Goal: Answer question/provide support: Share knowledge or assist other users

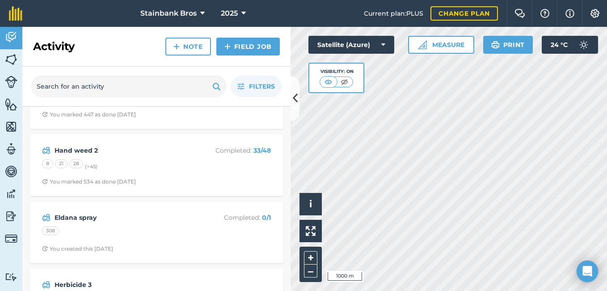
scroll to position [406, 0]
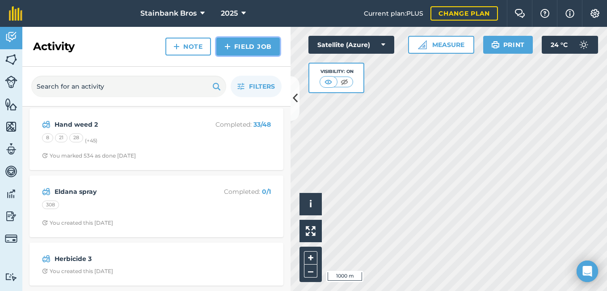
click at [258, 54] on link "Field Job" at bounding box center [247, 47] width 63 height 18
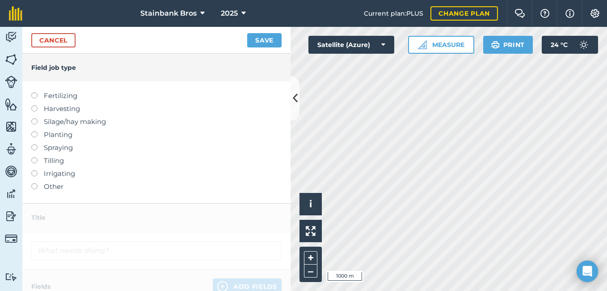
click at [35, 183] on label at bounding box center [37, 183] width 13 height 0
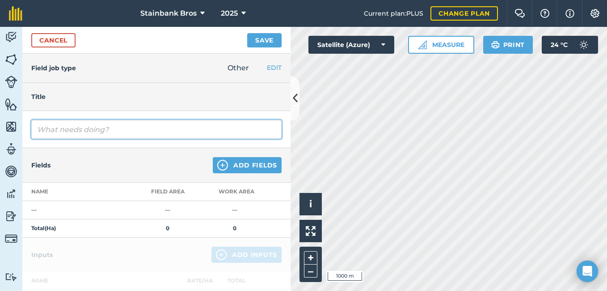
click at [143, 134] on input "text" at bounding box center [156, 129] width 250 height 19
type input "d"
type input "Disc 1"
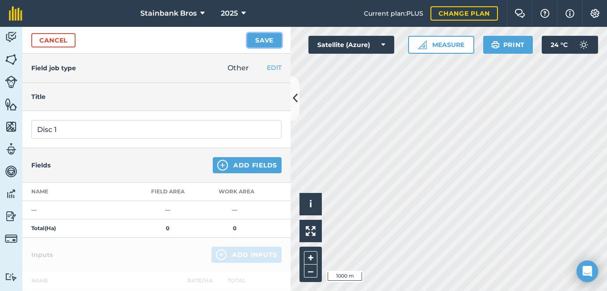
click at [255, 40] on button "Save" at bounding box center [264, 40] width 34 height 14
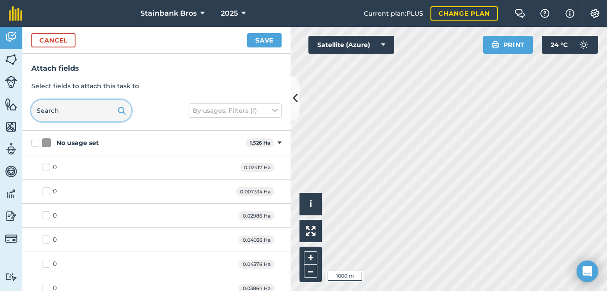
click at [95, 108] on input "text" at bounding box center [81, 110] width 100 height 21
click at [95, 109] on input "text" at bounding box center [81, 110] width 100 height 21
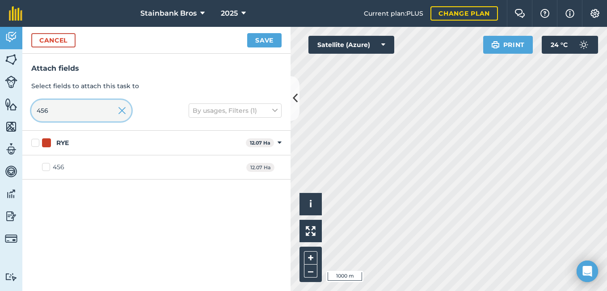
type input "456"
click at [46, 166] on label "456" at bounding box center [53, 166] width 22 height 9
click at [46, 166] on input "456" at bounding box center [45, 165] width 6 height 6
checkbox input "true"
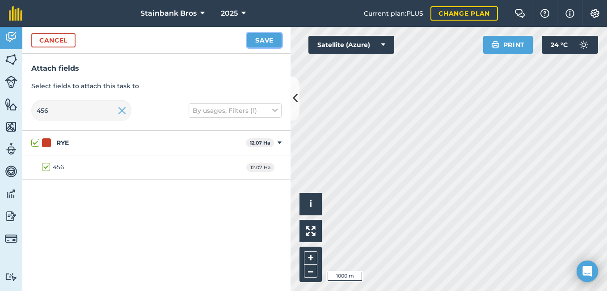
click at [270, 40] on button "Save" at bounding box center [264, 40] width 34 height 14
click at [86, 111] on input "456" at bounding box center [81, 110] width 100 height 21
type input "45"
checkbox input "false"
type input "455"
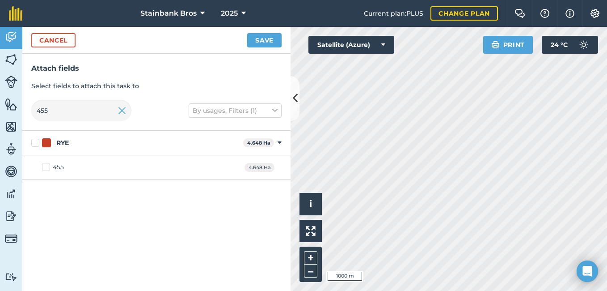
click at [44, 166] on label "455" at bounding box center [53, 166] width 22 height 9
click at [44, 166] on input "455" at bounding box center [45, 165] width 6 height 6
checkbox input "true"
click at [269, 42] on button "Save" at bounding box center [264, 40] width 34 height 14
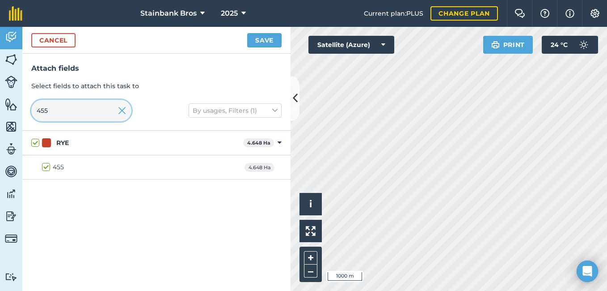
click at [85, 113] on input "455" at bounding box center [81, 110] width 100 height 21
type input "408"
click at [47, 165] on label "408" at bounding box center [53, 166] width 23 height 9
click at [47, 165] on input "408" at bounding box center [45, 165] width 6 height 6
checkbox input "true"
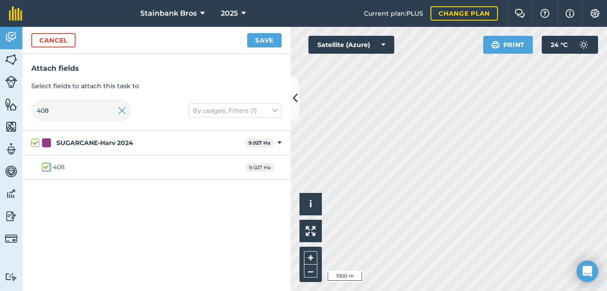
checkbox input "true"
click at [261, 43] on button "Save" at bounding box center [264, 40] width 34 height 14
click at [84, 110] on input "408" at bounding box center [81, 110] width 100 height 21
type input "40"
checkbox input "false"
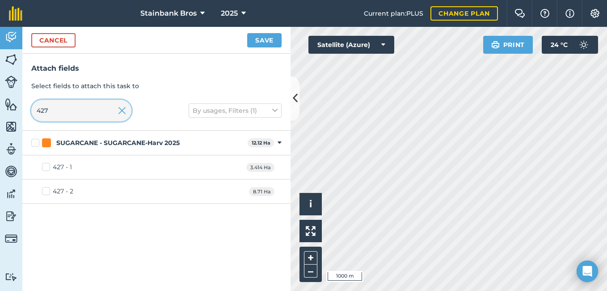
type input "427"
click at [43, 164] on label "427 - 1" at bounding box center [57, 166] width 30 height 9
click at [43, 164] on input "427 - 1" at bounding box center [45, 165] width 6 height 6
checkbox input "true"
click at [307, 234] on img at bounding box center [311, 231] width 10 height 10
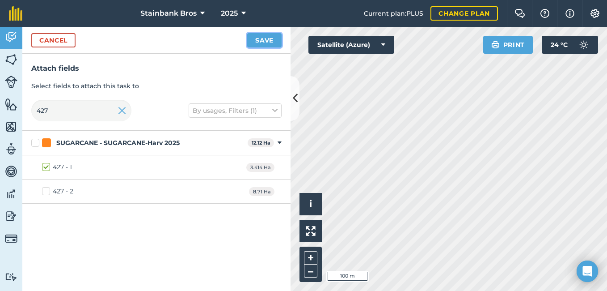
click at [273, 37] on button "Save" at bounding box center [264, 40] width 34 height 14
click at [67, 106] on input "427" at bounding box center [81, 110] width 100 height 21
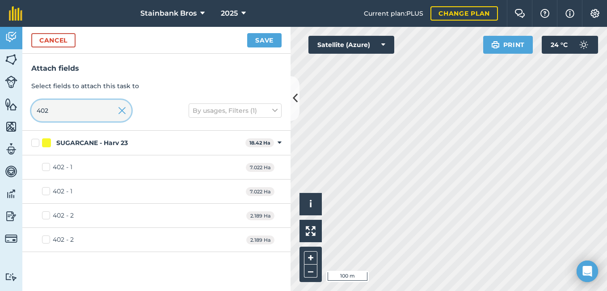
type input "402"
click at [46, 168] on label "402 - 1" at bounding box center [57, 166] width 30 height 9
click at [46, 168] on input "402 - 1" at bounding box center [45, 165] width 6 height 6
checkbox input "true"
click at [48, 214] on label "402 - 2" at bounding box center [58, 215] width 32 height 9
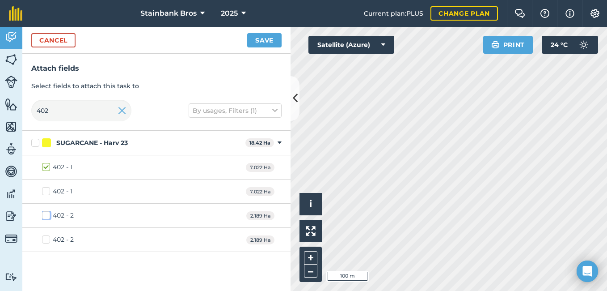
click at [48, 214] on input "402 - 2" at bounding box center [45, 214] width 6 height 6
click at [310, 231] on img at bounding box center [311, 231] width 10 height 10
click at [44, 217] on label "402 - 2" at bounding box center [58, 215] width 32 height 9
click at [44, 216] on input "402 - 2" at bounding box center [45, 214] width 6 height 6
checkbox input "false"
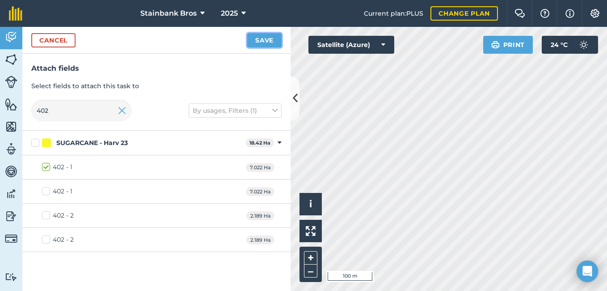
click at [267, 43] on button "Save" at bounding box center [264, 40] width 34 height 14
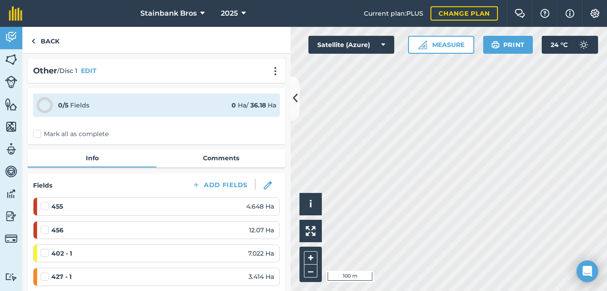
click at [225, 178] on div "Fields Add Fields 455 4.648 Ha 456 12.07 Ha 402 - 1 7.022 Ha 427 - 1 3.414 Ha 4…" at bounding box center [156, 251] width 257 height 156
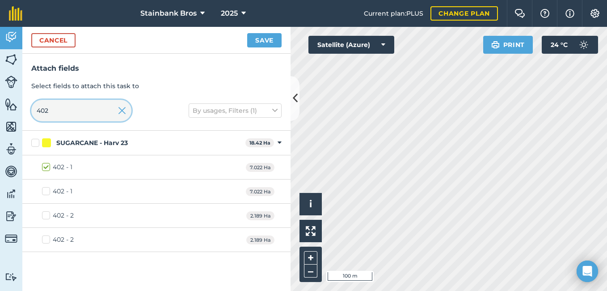
click at [82, 114] on input "402" at bounding box center [81, 110] width 100 height 21
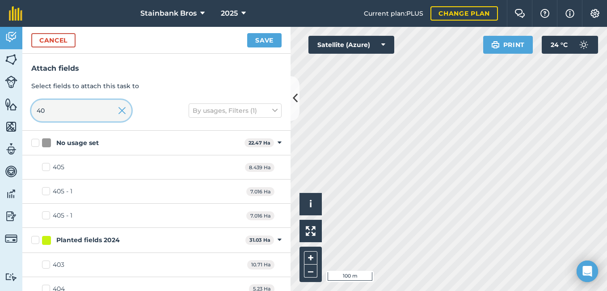
type input "4"
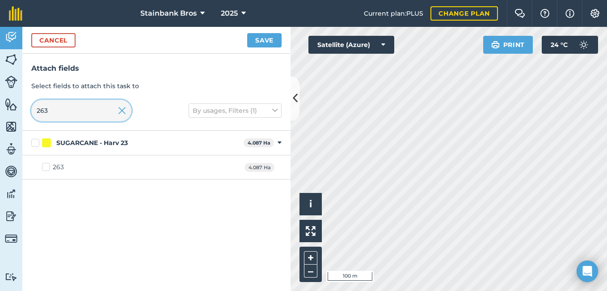
type input "263"
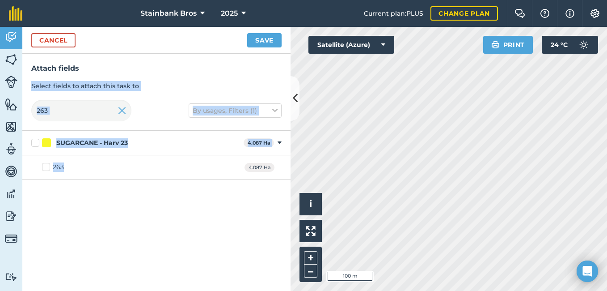
drag, startPoint x: 46, startPoint y: 166, endPoint x: 202, endPoint y: 44, distance: 197.7
click at [202, 44] on div "Cancel Save Attach fields Select fields to attach this task to 263 By usages, F…" at bounding box center [156, 159] width 268 height 264
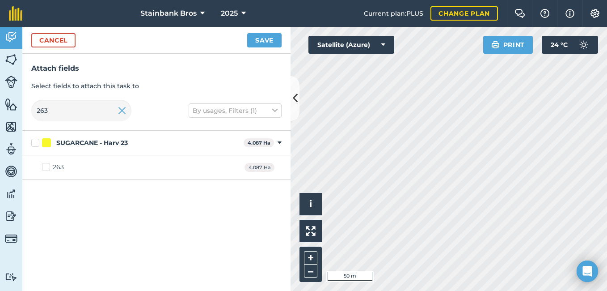
click at [133, 46] on div "Cancel Save" at bounding box center [156, 40] width 268 height 27
click at [44, 166] on label "263" at bounding box center [53, 166] width 22 height 9
click at [44, 166] on input "263" at bounding box center [45, 165] width 6 height 6
checkbox input "true"
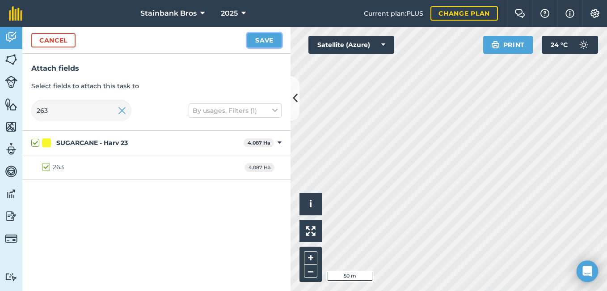
click at [268, 38] on button "Save" at bounding box center [264, 40] width 34 height 14
click at [82, 114] on input "263" at bounding box center [81, 110] width 100 height 21
type input "26"
checkbox input "false"
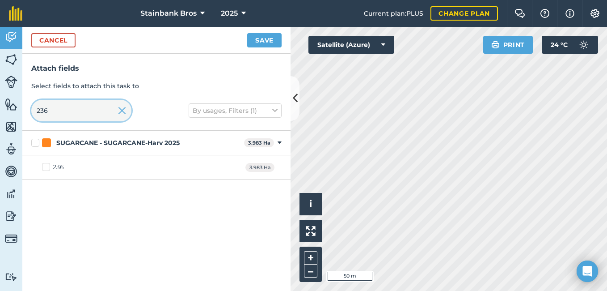
type input "236"
click at [44, 168] on label "236" at bounding box center [53, 166] width 22 height 9
click at [44, 168] on input "236" at bounding box center [45, 165] width 6 height 6
checkbox input "true"
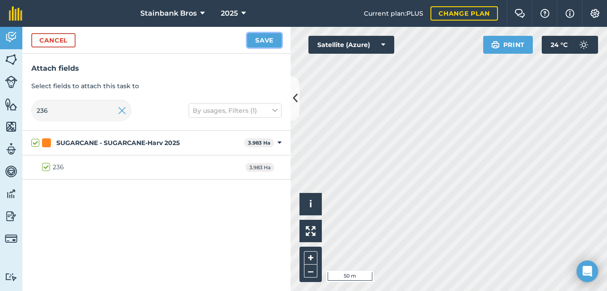
click at [267, 38] on button "Save" at bounding box center [264, 40] width 34 height 14
click at [88, 109] on input "236" at bounding box center [81, 110] width 100 height 21
type input "23"
checkbox input "false"
type input "2"
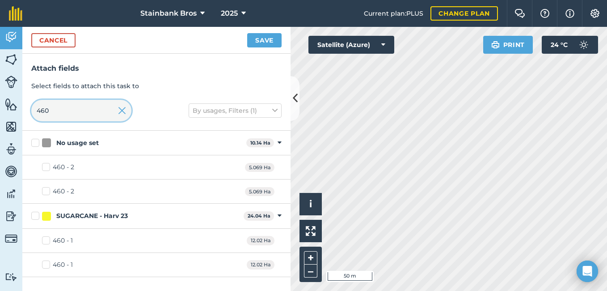
type input "460"
click at [47, 241] on label "460 - 1" at bounding box center [57, 240] width 31 height 9
click at [47, 241] on input "460 - 1" at bounding box center [45, 239] width 6 height 6
checkbox input "true"
click at [44, 170] on label "460 - 2" at bounding box center [58, 166] width 32 height 9
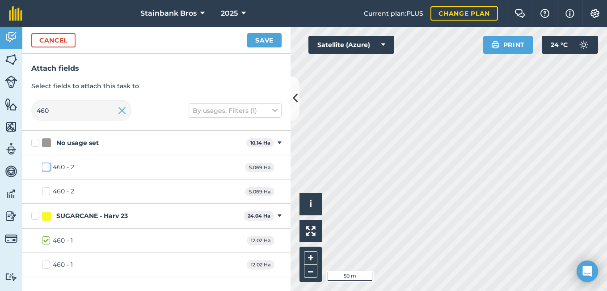
click at [44, 168] on input "460 - 2" at bounding box center [45, 165] width 6 height 6
checkbox input "true"
click at [303, 228] on button at bounding box center [310, 230] width 22 height 22
click at [265, 40] on button "Save" at bounding box center [264, 40] width 34 height 14
click at [87, 112] on input "460" at bounding box center [81, 110] width 100 height 21
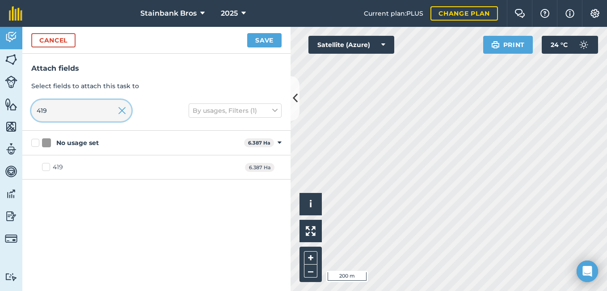
type input "419"
click at [12, 62] on img at bounding box center [11, 59] width 13 height 13
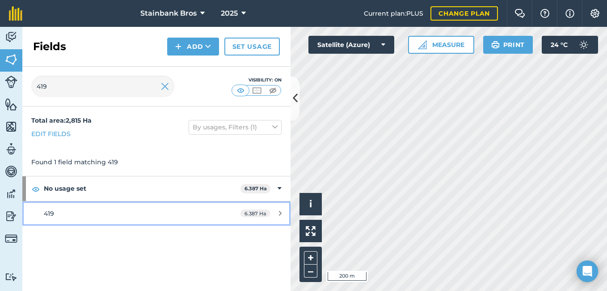
click at [50, 214] on span "419" at bounding box center [49, 213] width 10 height 8
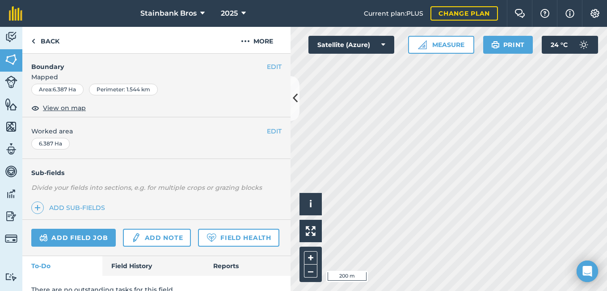
scroll to position [121, 0]
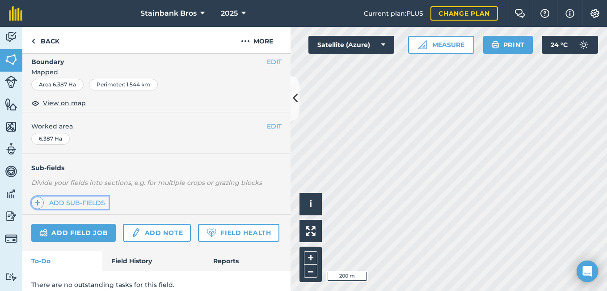
click at [82, 202] on link "Add sub-fields" at bounding box center [69, 202] width 77 height 13
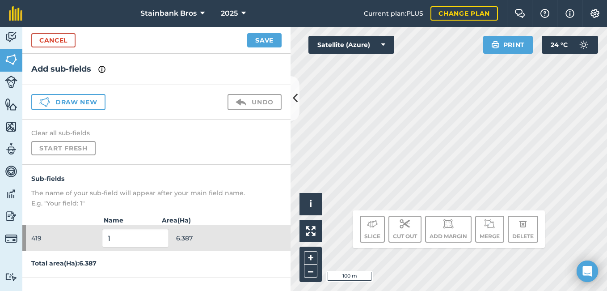
click at [294, 100] on div "Activity Fields Livestock Features Maps Team Vehicles Data Reporting Billing Tu…" at bounding box center [303, 159] width 607 height 264
click at [295, 101] on icon at bounding box center [295, 98] width 5 height 16
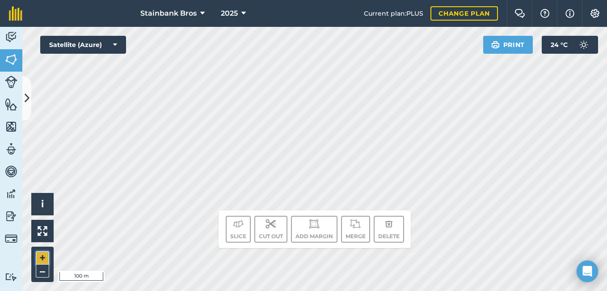
click at [41, 257] on button "+" at bounding box center [42, 257] width 13 height 13
click at [43, 256] on button "+" at bounding box center [42, 257] width 13 height 13
click at [42, 272] on button "–" at bounding box center [42, 270] width 13 height 13
click at [26, 107] on button at bounding box center [26, 98] width 9 height 45
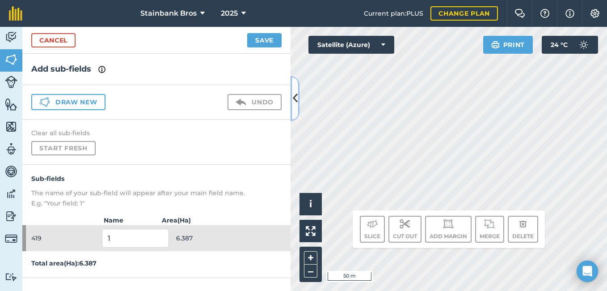
click at [296, 101] on icon at bounding box center [295, 98] width 5 height 16
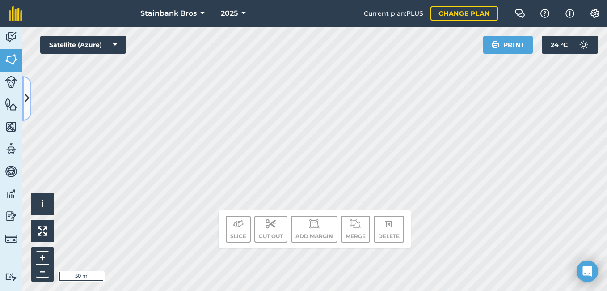
click at [29, 101] on button at bounding box center [26, 98] width 9 height 45
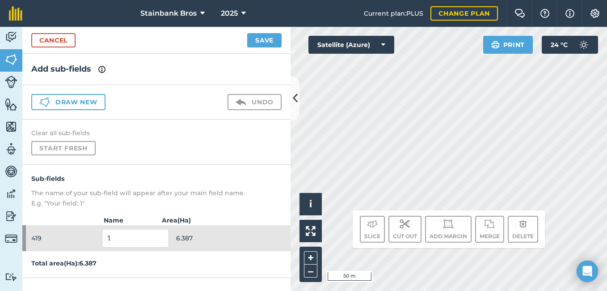
click at [100, 67] on img at bounding box center [101, 69] width 7 height 11
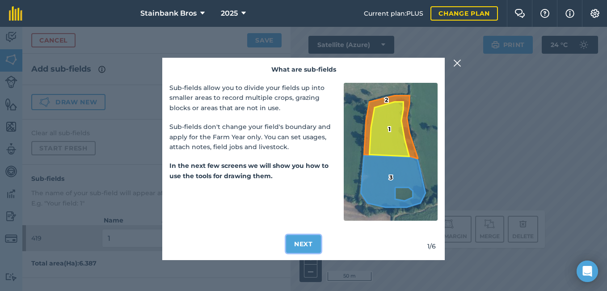
click at [300, 238] on button "Next" at bounding box center [303, 244] width 35 height 18
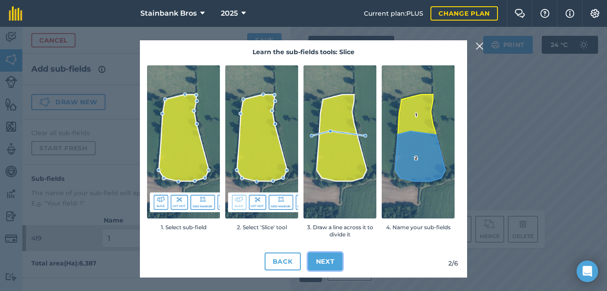
click at [326, 261] on button "Next" at bounding box center [325, 261] width 35 height 18
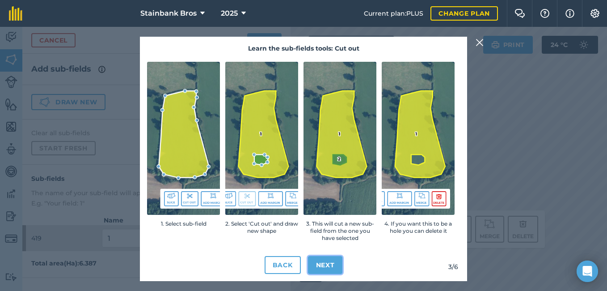
click at [326, 261] on button "Next" at bounding box center [325, 265] width 35 height 18
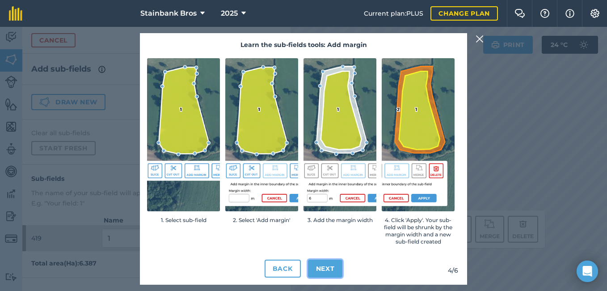
click at [326, 265] on button "Next" at bounding box center [325, 268] width 35 height 18
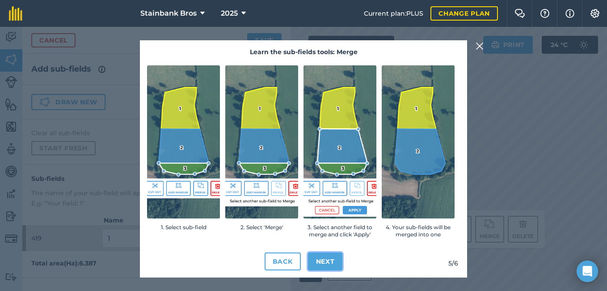
click at [333, 258] on button "Next" at bounding box center [325, 261] width 35 height 18
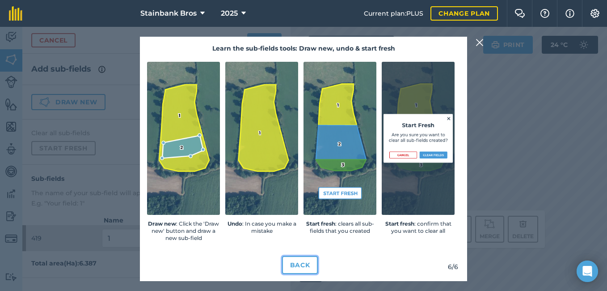
click at [295, 263] on button "Back" at bounding box center [300, 265] width 36 height 18
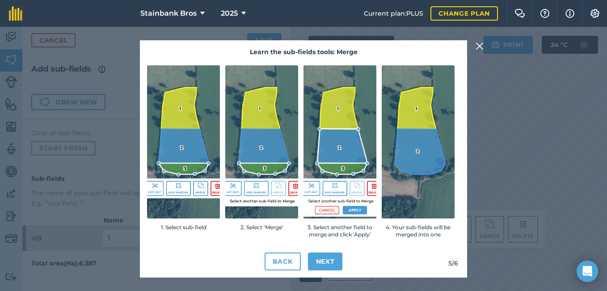
click at [481, 47] on img at bounding box center [480, 46] width 8 height 11
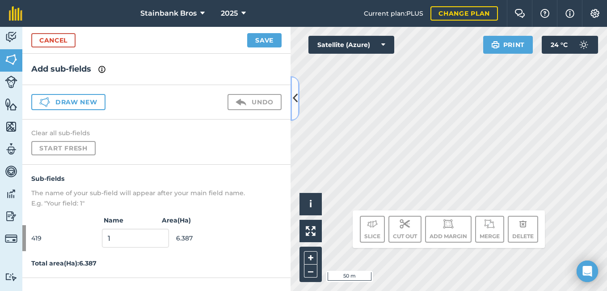
click at [294, 104] on icon at bounding box center [295, 98] width 5 height 16
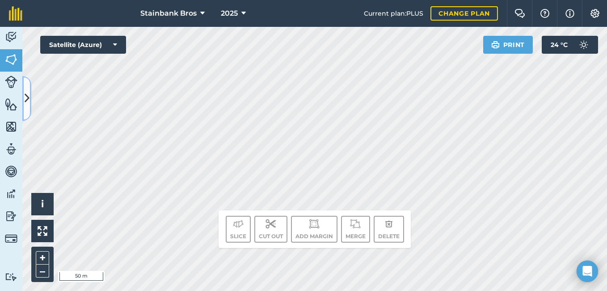
click at [23, 84] on button at bounding box center [26, 98] width 9 height 45
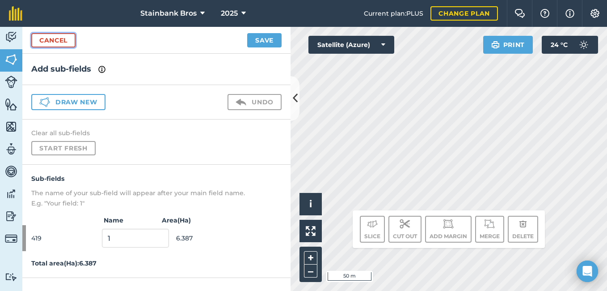
click at [49, 40] on link "Cancel" at bounding box center [53, 40] width 44 height 14
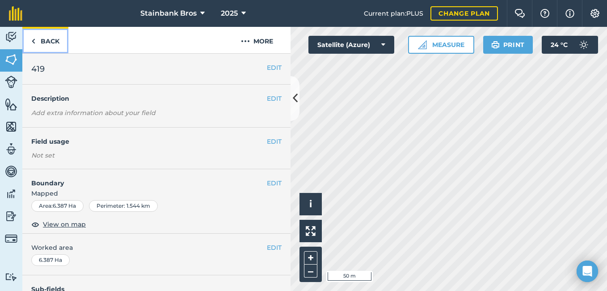
click at [49, 40] on link "Back" at bounding box center [45, 40] width 46 height 26
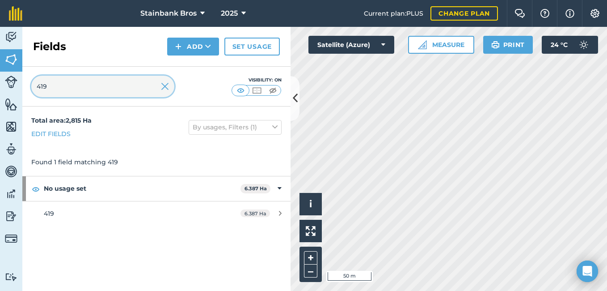
click at [56, 82] on input "419" at bounding box center [102, 86] width 143 height 21
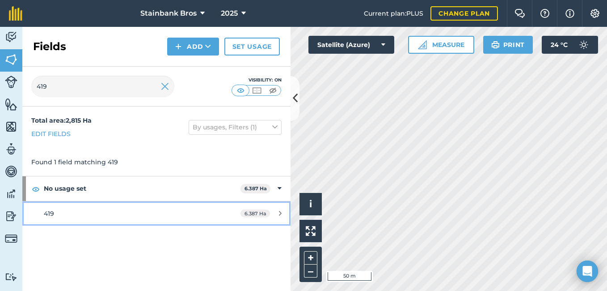
click at [66, 214] on div "419" at bounding box center [128, 213] width 168 height 10
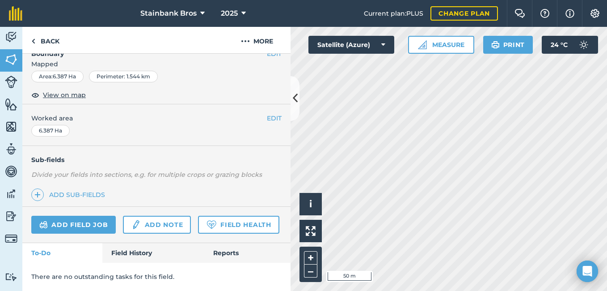
scroll to position [154, 0]
click at [84, 188] on link "Add sub-fields" at bounding box center [69, 194] width 77 height 13
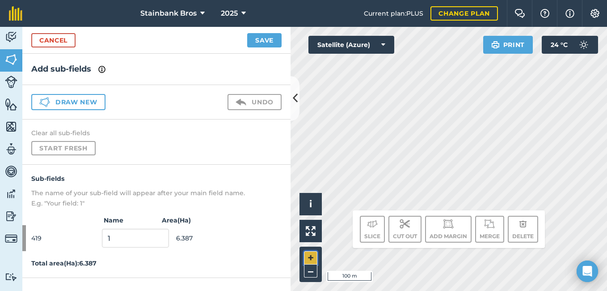
click at [306, 254] on button "+" at bounding box center [310, 257] width 13 height 13
click at [203, 15] on icon at bounding box center [202, 13] width 4 height 11
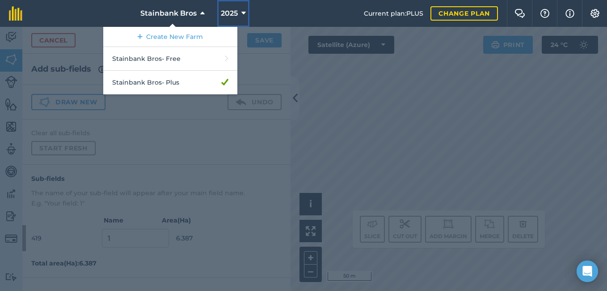
click at [241, 11] on icon at bounding box center [243, 13] width 4 height 11
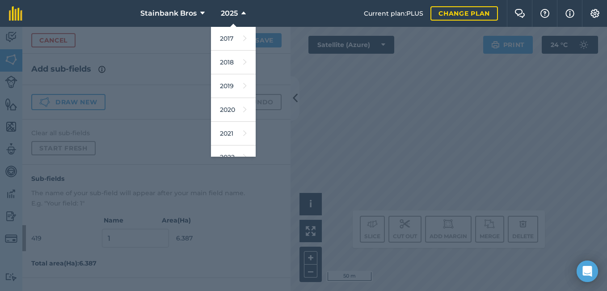
click at [379, 112] on div at bounding box center [303, 159] width 607 height 264
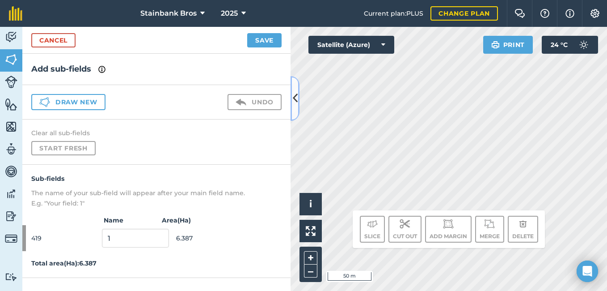
click at [297, 112] on button at bounding box center [295, 98] width 9 height 45
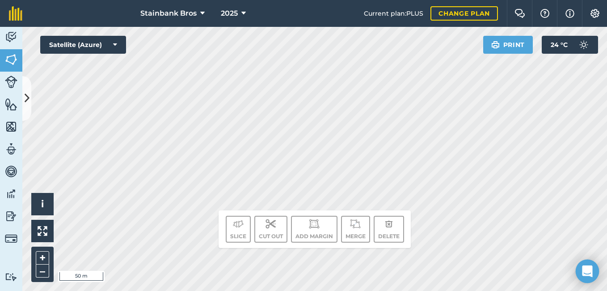
click at [586, 269] on icon "Open Intercom Messenger" at bounding box center [587, 271] width 10 height 12
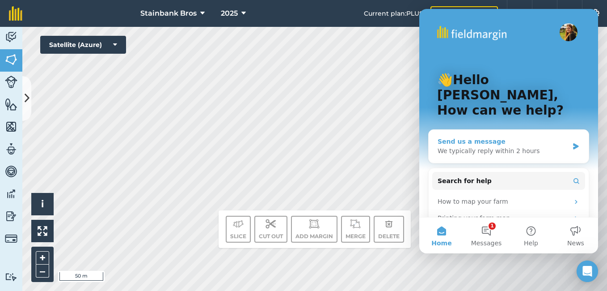
click at [512, 146] on div "We typically reply within 2 hours" at bounding box center [503, 150] width 131 height 9
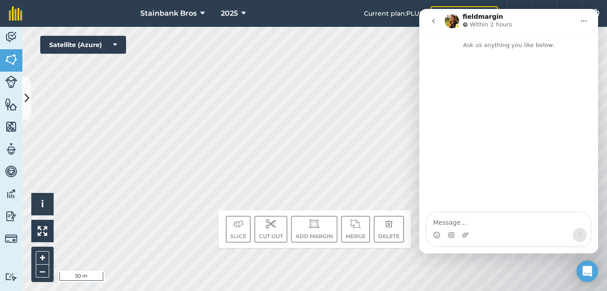
click at [521, 233] on div "Intercom messenger" at bounding box center [509, 234] width 164 height 14
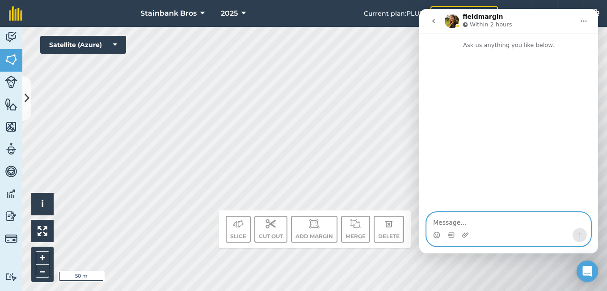
click at [459, 222] on textarea "Message…" at bounding box center [509, 219] width 164 height 15
type textarea "h"
type textarea "Hi there. it's Philile here."
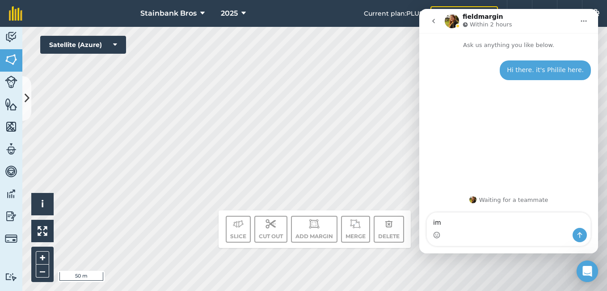
type textarea "i"
click at [536, 223] on textarea "I'm battling to slice a field Please help" at bounding box center [509, 219] width 164 height 15
click at [503, 223] on textarea "I'm battling to slice a field Please help" at bounding box center [509, 219] width 164 height 15
click at [548, 223] on textarea "I'm battling to slice a field, Please help" at bounding box center [509, 219] width 164 height 15
click at [527, 237] on div "Intercom messenger" at bounding box center [509, 234] width 164 height 14
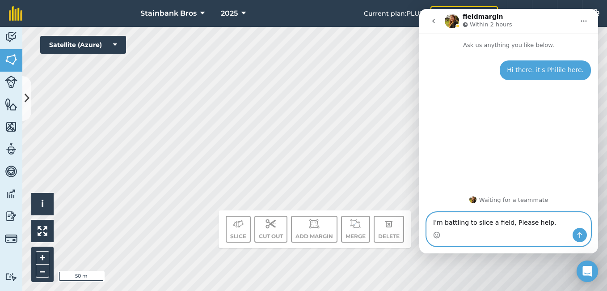
click at [551, 222] on textarea "I'm battling to slice a field, Please help." at bounding box center [509, 219] width 164 height 15
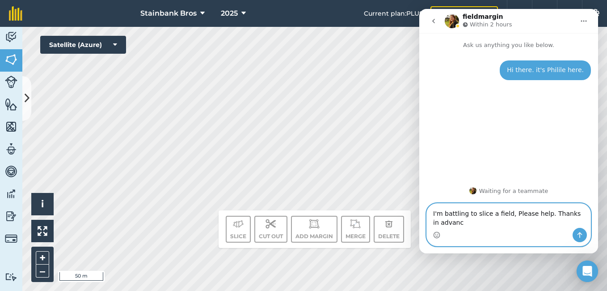
type textarea "I'm battling to slice a field, Please help. Thanks in advance"
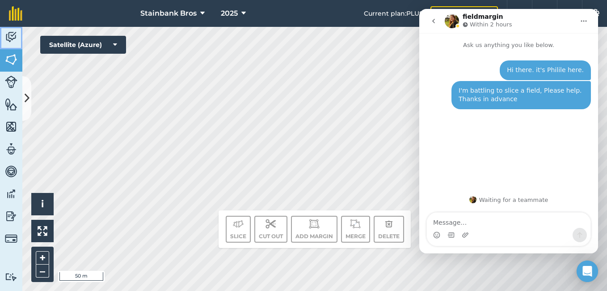
click at [17, 34] on link "Activity" at bounding box center [11, 38] width 22 height 22
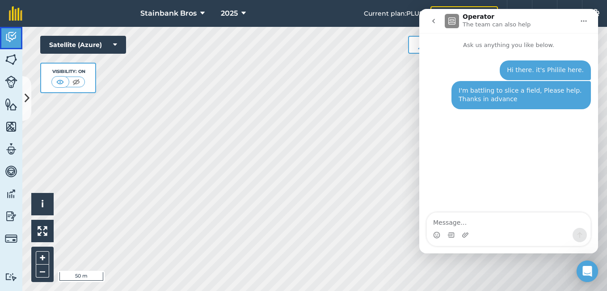
click at [17, 34] on link "Activity" at bounding box center [11, 38] width 22 height 22
click at [7, 39] on img at bounding box center [11, 36] width 13 height 13
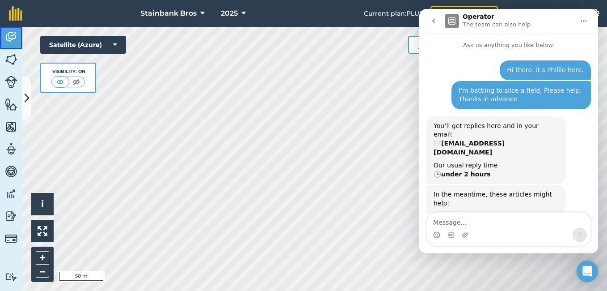
scroll to position [79, 0]
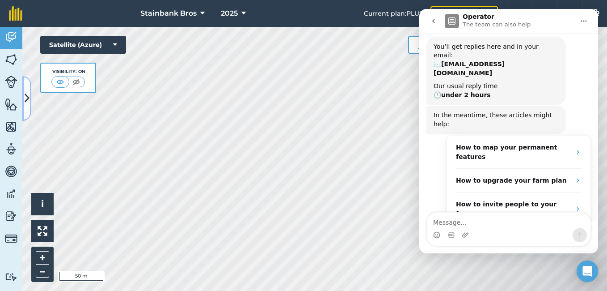
click at [23, 90] on button at bounding box center [26, 98] width 9 height 45
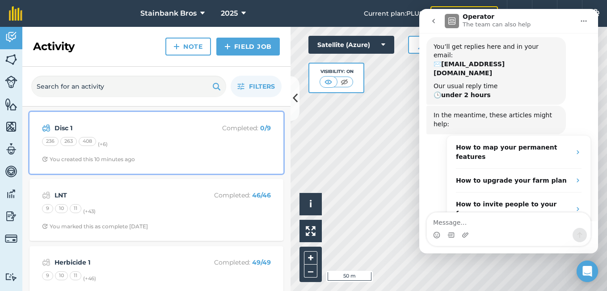
click at [111, 142] on div "236 263 408 (+ 6 )" at bounding box center [156, 143] width 229 height 12
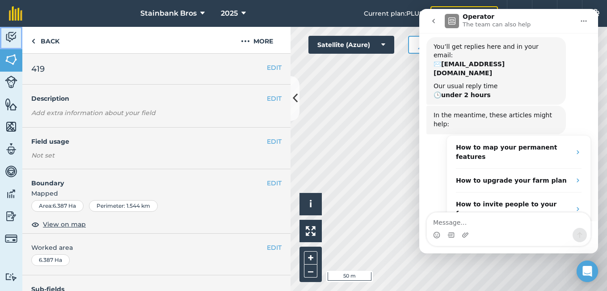
click at [9, 35] on img at bounding box center [11, 36] width 13 height 13
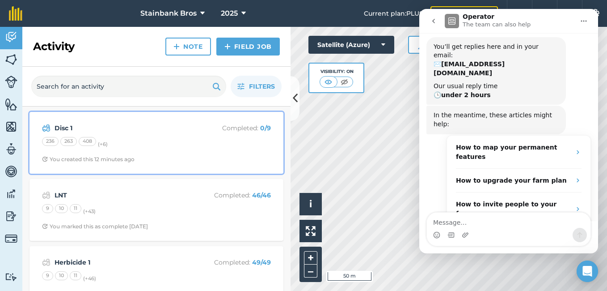
click at [130, 132] on strong "Disc 1" at bounding box center [126, 128] width 142 height 10
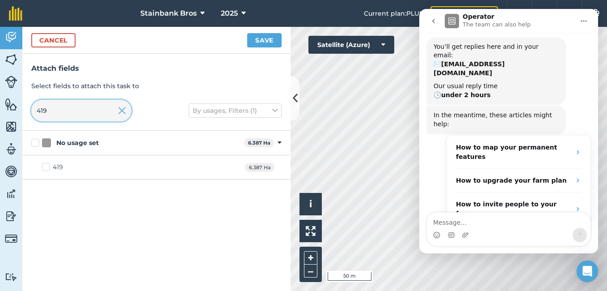
click at [90, 112] on input "419" at bounding box center [81, 110] width 100 height 21
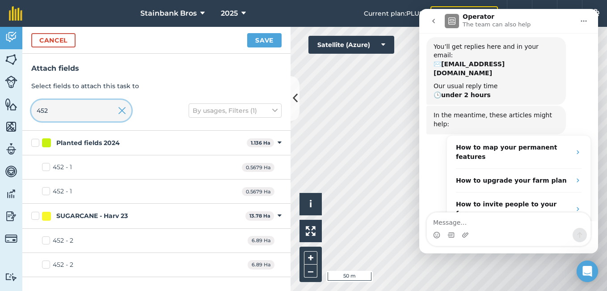
type input "452"
click at [45, 166] on label "452 - 1" at bounding box center [57, 166] width 30 height 9
click at [45, 166] on input "452 - 1" at bounding box center [45, 165] width 6 height 6
click at [45, 166] on label "452 - 1" at bounding box center [57, 166] width 30 height 9
click at [45, 166] on input "452 - 1" at bounding box center [45, 165] width 6 height 6
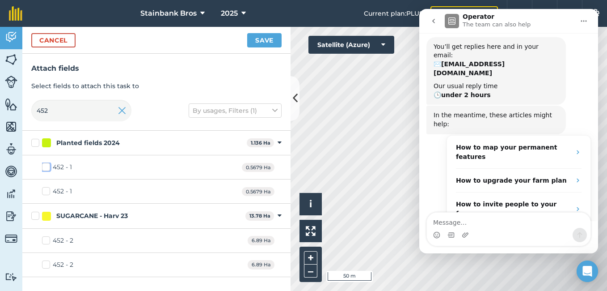
checkbox input "false"
click at [45, 194] on label "452 - 1" at bounding box center [57, 190] width 30 height 9
click at [45, 192] on input "452 - 1" at bounding box center [45, 189] width 6 height 6
checkbox input "true"
click at [307, 237] on button at bounding box center [310, 230] width 22 height 22
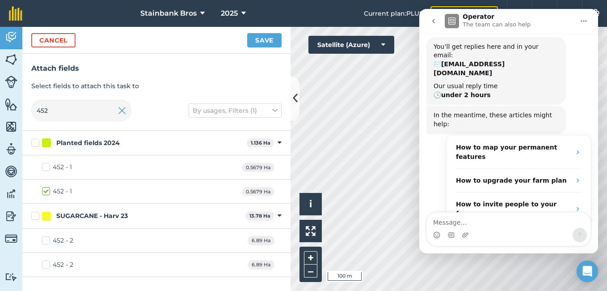
click at [435, 20] on icon "go back" at bounding box center [433, 20] width 7 height 7
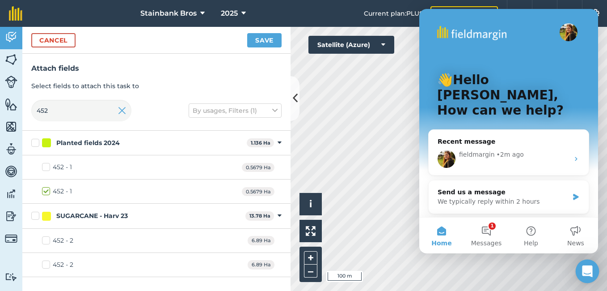
click at [590, 278] on div "Open Intercom Messenger" at bounding box center [588, 271] width 24 height 24
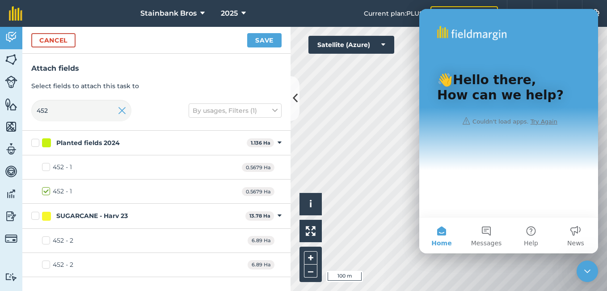
click at [590, 278] on div "Close Intercom Messenger" at bounding box center [587, 270] width 21 height 21
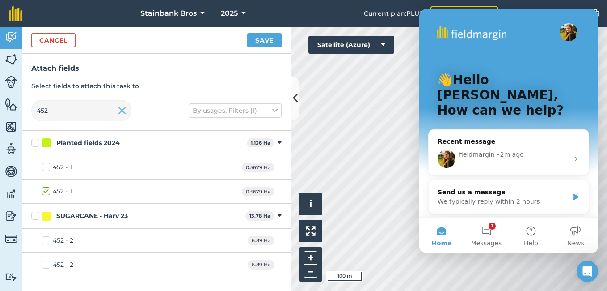
click at [590, 278] on div "Open Intercom Messenger" at bounding box center [587, 270] width 29 height 29
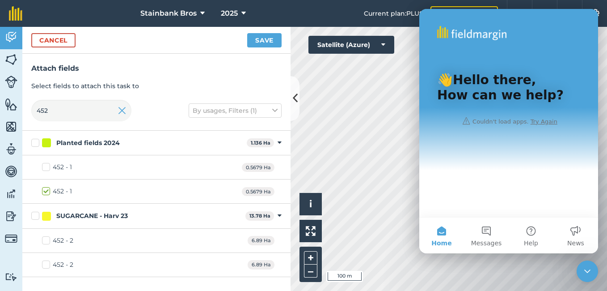
click at [590, 278] on div "Close Intercom Messenger" at bounding box center [587, 270] width 21 height 21
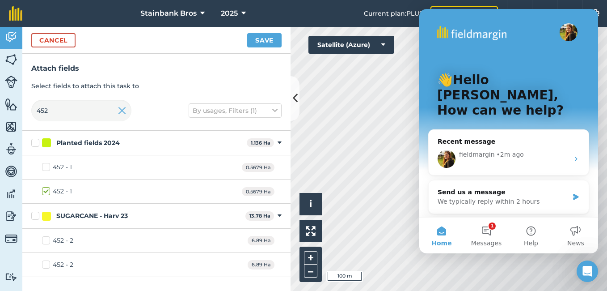
click at [439, 232] on button "Home" at bounding box center [441, 235] width 45 height 36
click at [74, 109] on input "452" at bounding box center [81, 110] width 100 height 21
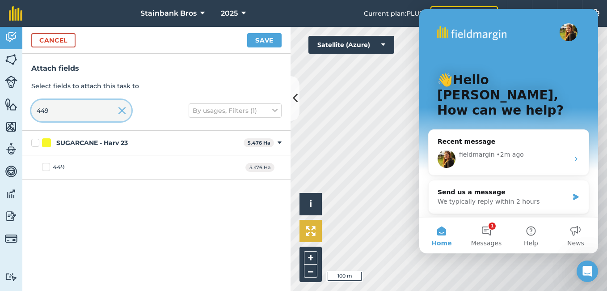
type input "449"
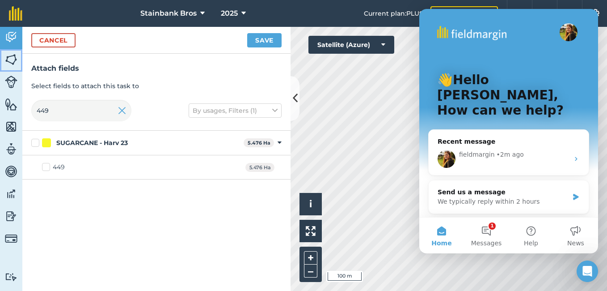
click at [17, 59] on img at bounding box center [11, 59] width 13 height 13
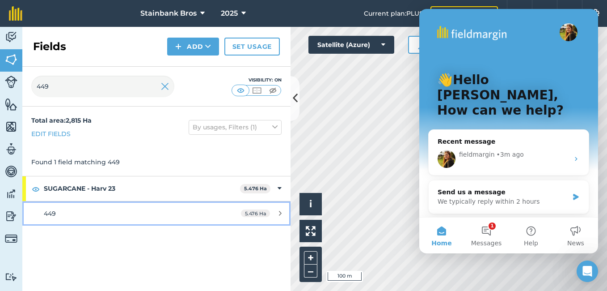
click at [118, 211] on div "449" at bounding box center [128, 213] width 168 height 10
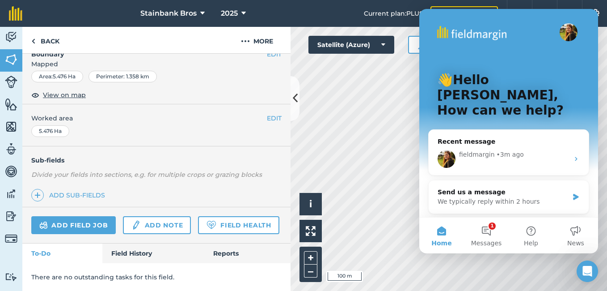
scroll to position [145, 0]
click at [97, 216] on link "Add field job" at bounding box center [73, 225] width 84 height 18
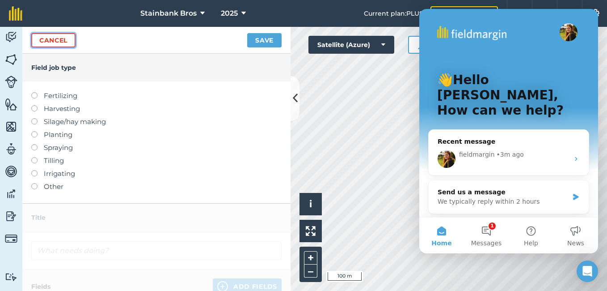
click at [51, 41] on link "Cancel" at bounding box center [53, 40] width 44 height 14
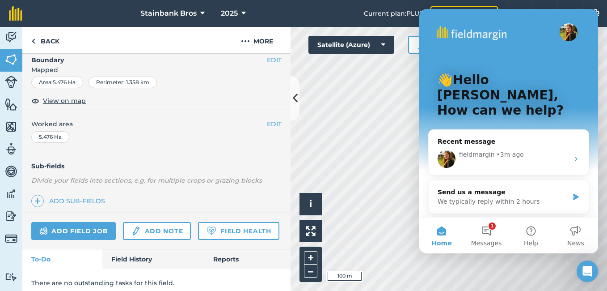
scroll to position [125, 0]
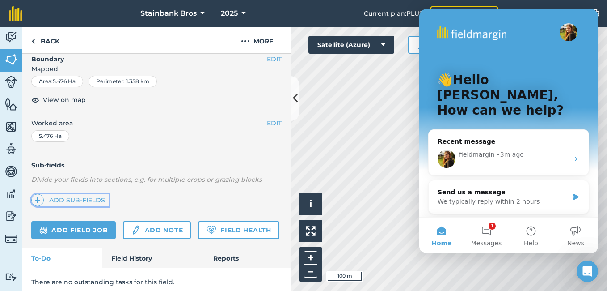
click at [99, 196] on link "Add sub-fields" at bounding box center [69, 200] width 77 height 13
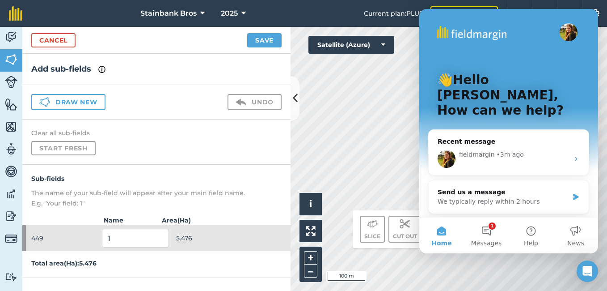
click at [183, 142] on div "Activity Fields Livestock Features Maps Team Vehicles Data Reporting Billing Tu…" at bounding box center [303, 159] width 607 height 264
click at [295, 100] on icon at bounding box center [295, 98] width 5 height 16
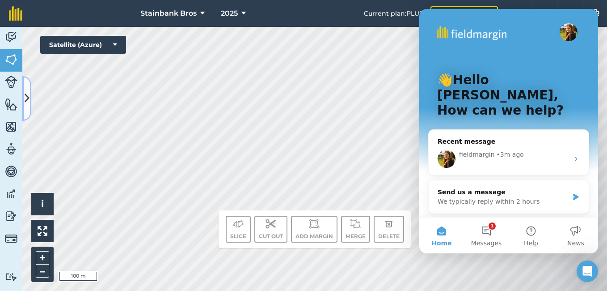
click at [26, 89] on button at bounding box center [26, 98] width 9 height 45
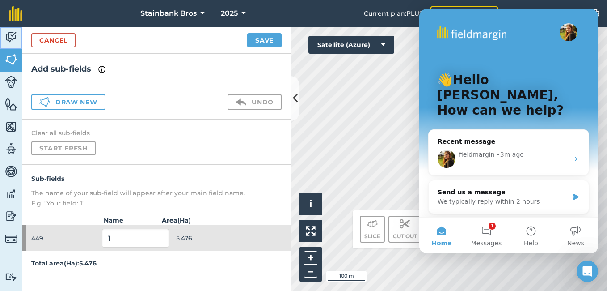
click at [10, 37] on img at bounding box center [11, 36] width 13 height 13
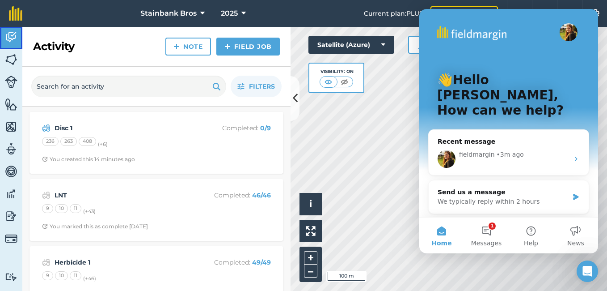
click at [10, 37] on img at bounding box center [11, 36] width 13 height 13
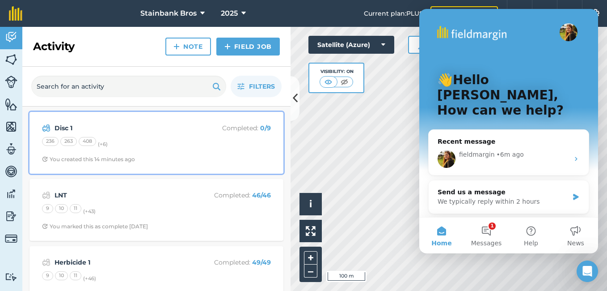
click at [103, 134] on div "Disc 1 Completed : 0 / 9 236 263 408 (+ 6 ) You created this 14 minutes ago" at bounding box center [156, 142] width 243 height 51
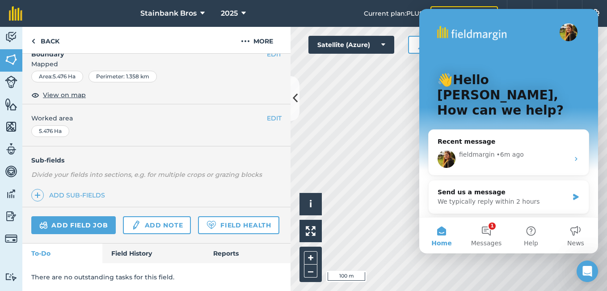
scroll to position [155, 0]
click at [15, 39] on img at bounding box center [11, 36] width 13 height 13
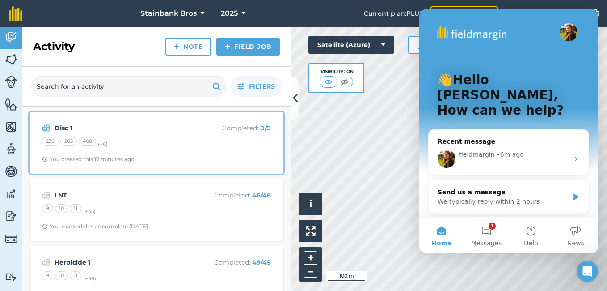
click at [144, 136] on div "Disc 1 Completed : 0 / 9 236 263 408 (+ 6 ) You created this 17 minutes ago" at bounding box center [156, 142] width 243 height 51
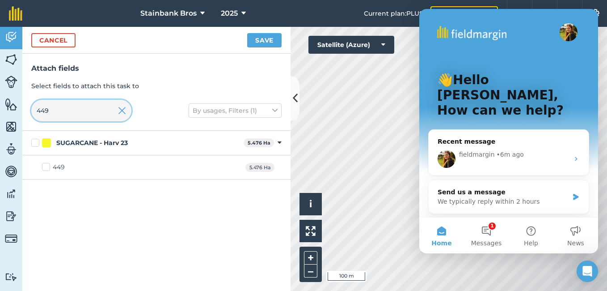
click at [58, 110] on input "449" at bounding box center [81, 110] width 100 height 21
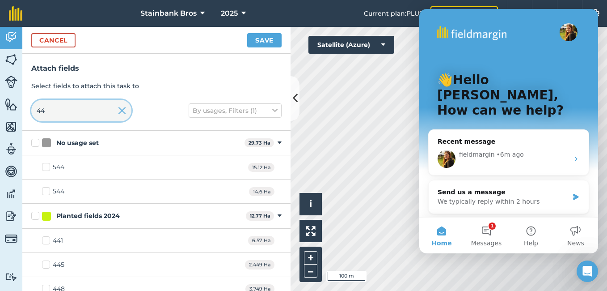
type input "4"
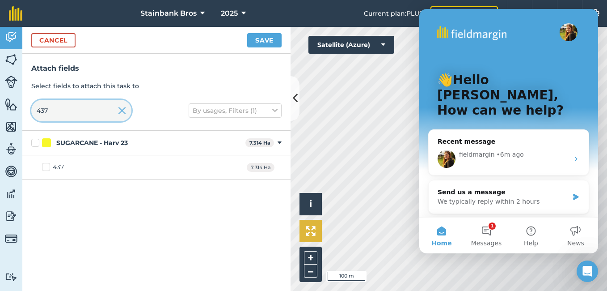
type input "437"
click at [309, 235] on img at bounding box center [311, 231] width 10 height 10
click at [276, 99] on div "Activity Fields Livestock Features Maps Team Vehicles Data Reporting Billing Tu…" at bounding box center [303, 159] width 607 height 264
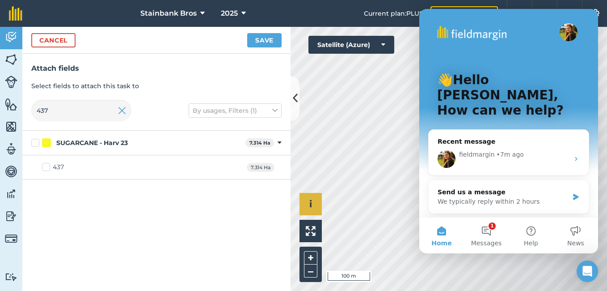
click at [309, 197] on div "Hello i © 2025 TomTom, Microsoft 100 m + –" at bounding box center [449, 159] width 316 height 264
click at [484, 235] on button "1 Messages" at bounding box center [486, 235] width 45 height 36
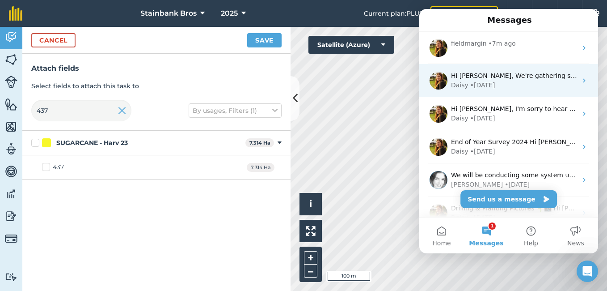
click at [583, 82] on icon "Intercom messenger" at bounding box center [584, 81] width 2 height 4
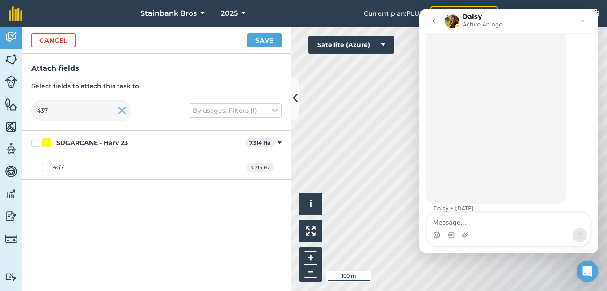
scroll to position [200, 0]
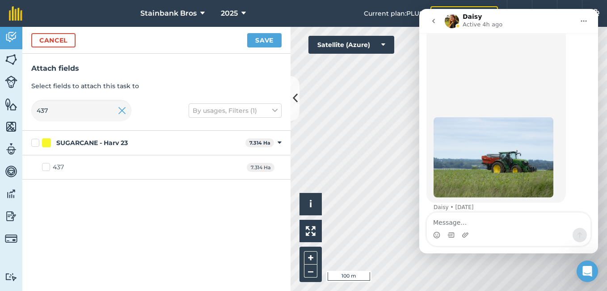
click at [435, 21] on icon "go back" at bounding box center [433, 20] width 7 height 7
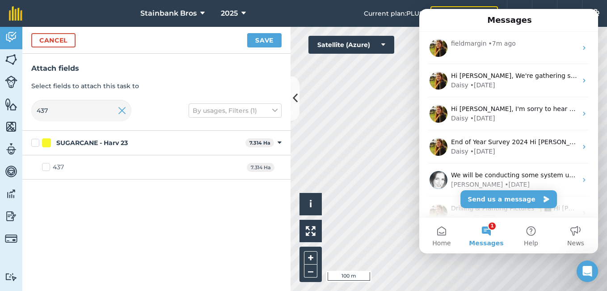
scroll to position [0, 0]
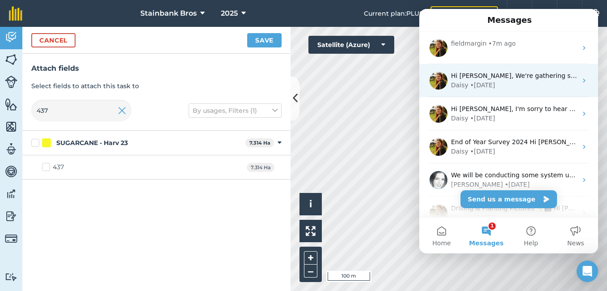
click at [464, 82] on div "Daisy" at bounding box center [459, 84] width 17 height 9
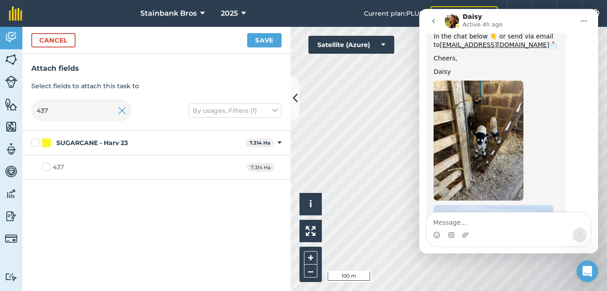
scroll to position [125, 0]
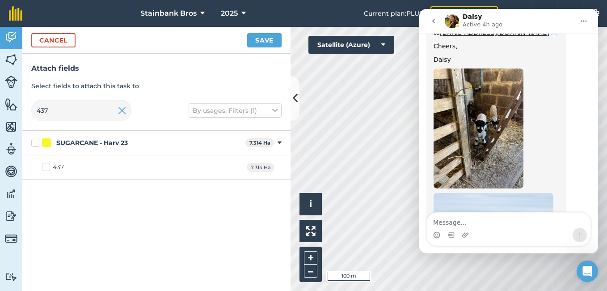
click at [434, 24] on icon "go back" at bounding box center [433, 20] width 7 height 7
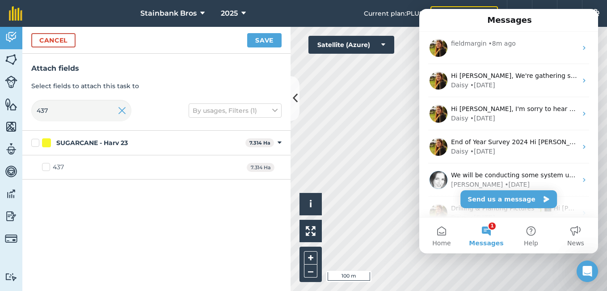
click at [43, 166] on label "437" at bounding box center [53, 166] width 22 height 9
click at [43, 166] on input "437" at bounding box center [45, 165] width 6 height 6
checkbox input "true"
click at [263, 42] on button "Save" at bounding box center [264, 40] width 34 height 14
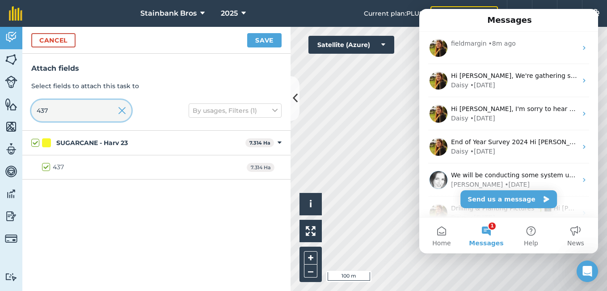
click at [73, 105] on input "437" at bounding box center [81, 110] width 100 height 21
type input "43"
checkbox input "false"
type input "413"
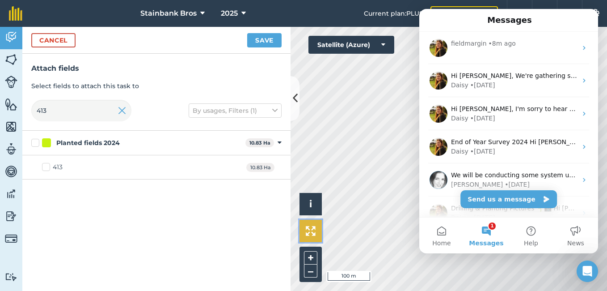
click at [307, 234] on img at bounding box center [311, 231] width 10 height 10
click at [306, 200] on div "Hello i © 2025 TomTom, Microsoft 200 m + –" at bounding box center [449, 159] width 316 height 264
click at [46, 167] on label "413" at bounding box center [52, 166] width 21 height 9
click at [46, 167] on input "413" at bounding box center [45, 165] width 6 height 6
checkbox input "true"
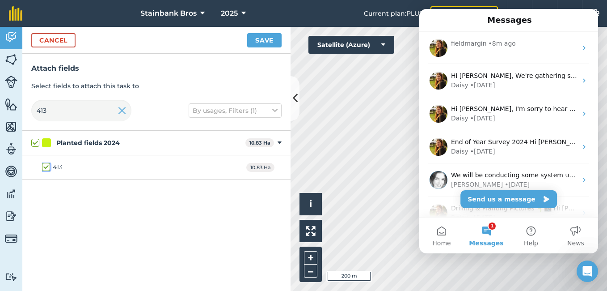
checkbox input "true"
click at [255, 39] on button "Save" at bounding box center [264, 40] width 34 height 14
click at [268, 41] on button "Save" at bounding box center [264, 40] width 34 height 14
click at [84, 113] on input "413" at bounding box center [81, 110] width 100 height 21
type input "41"
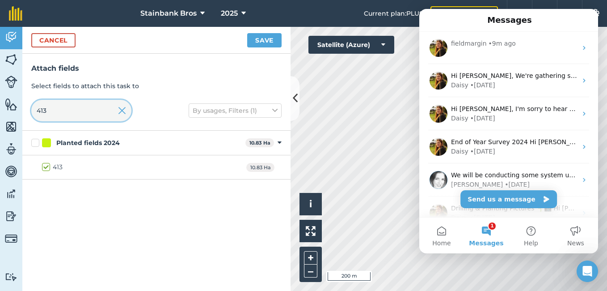
checkbox input "false"
type input "4"
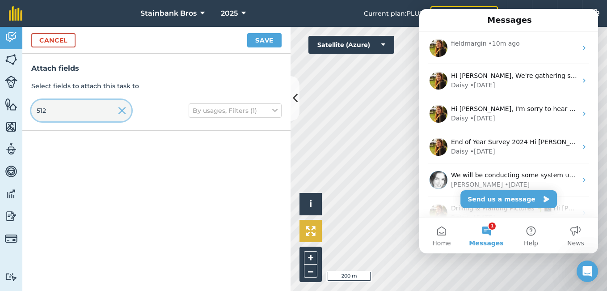
type input "512"
click at [312, 230] on img at bounding box center [311, 231] width 10 height 10
click at [585, 264] on icon "Open Intercom Messenger" at bounding box center [587, 271] width 15 height 15
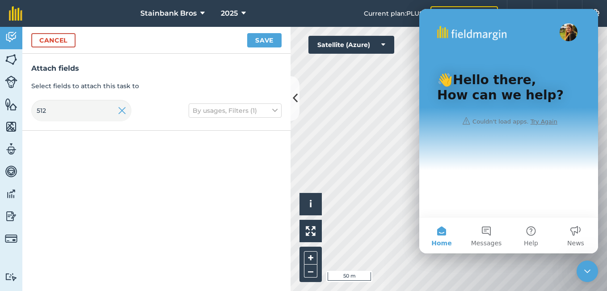
click at [585, 264] on div "Close Intercom Messenger" at bounding box center [587, 270] width 21 height 21
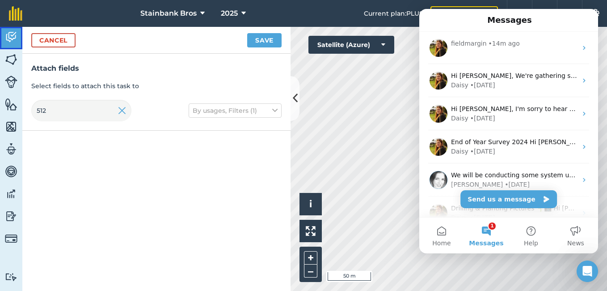
click at [16, 44] on link "Activity" at bounding box center [11, 38] width 22 height 22
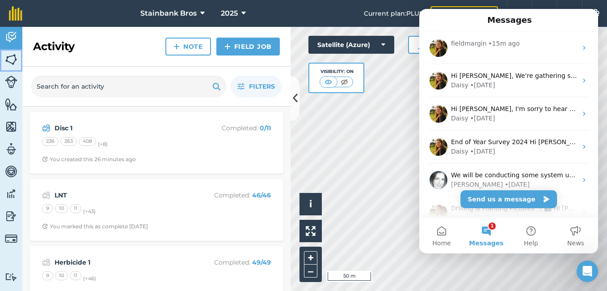
click at [12, 61] on img at bounding box center [11, 59] width 13 height 13
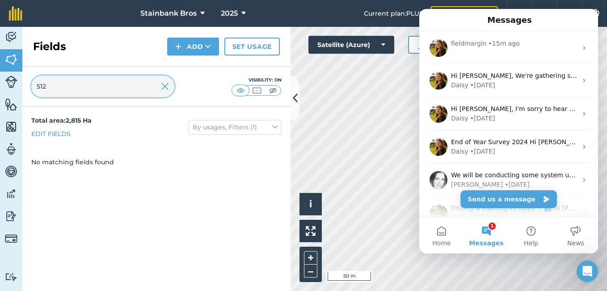
click at [106, 88] on input "512" at bounding box center [102, 86] width 143 height 21
type input "5"
type input "456"
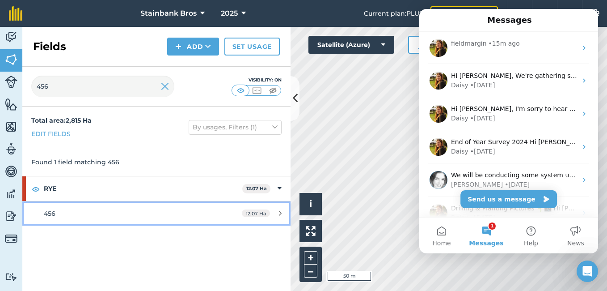
click at [74, 214] on div "456" at bounding box center [128, 213] width 168 height 10
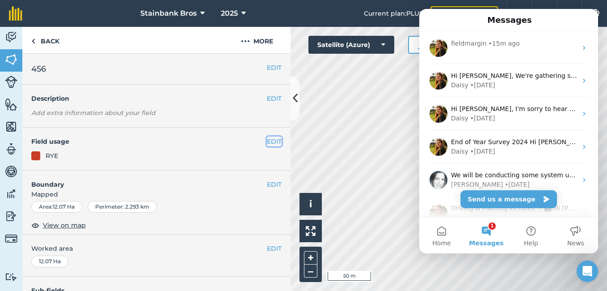
click at [267, 139] on button "EDIT" at bounding box center [274, 141] width 15 height 10
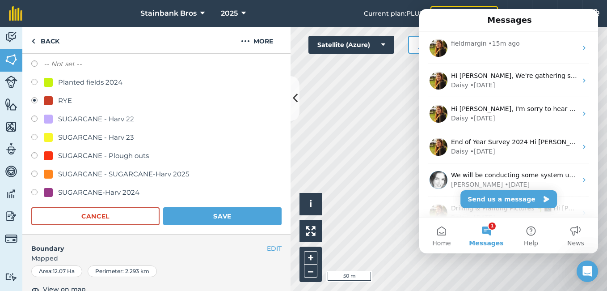
scroll to position [96, 0]
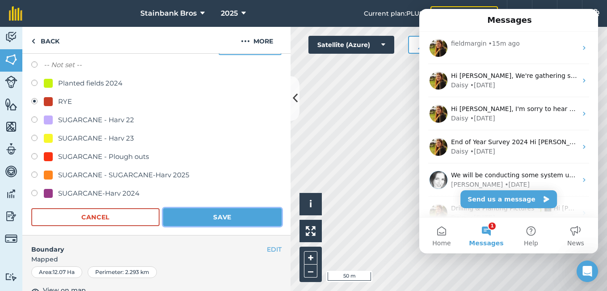
click at [224, 219] on button "Save" at bounding box center [222, 217] width 118 height 18
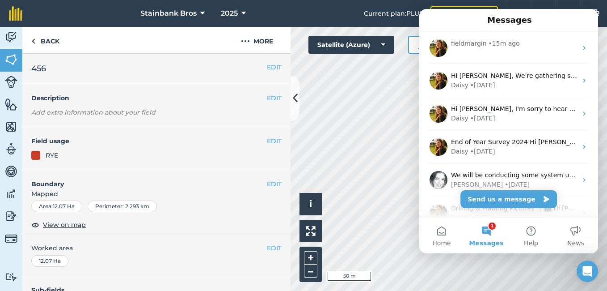
scroll to position [0, 0]
click at [43, 45] on link "Back" at bounding box center [45, 40] width 46 height 26
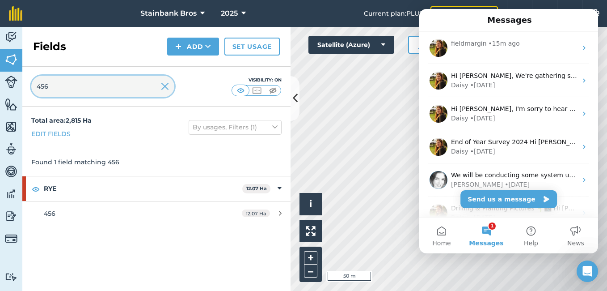
click at [70, 76] on input "456" at bounding box center [102, 86] width 143 height 21
click at [96, 76] on input "455" at bounding box center [102, 86] width 143 height 21
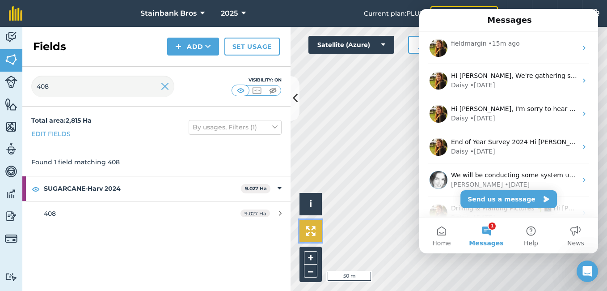
click at [319, 232] on button at bounding box center [310, 230] width 22 height 22
click at [285, 147] on div "Activity Fields Livestock Features Maps Team Vehicles Data Reporting Billing Tu…" at bounding box center [303, 159] width 607 height 264
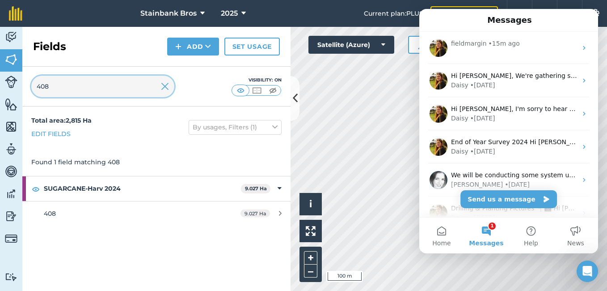
click at [140, 85] on input "408" at bounding box center [102, 86] width 143 height 21
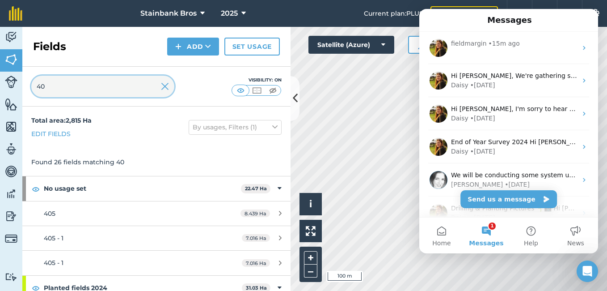
type input "4"
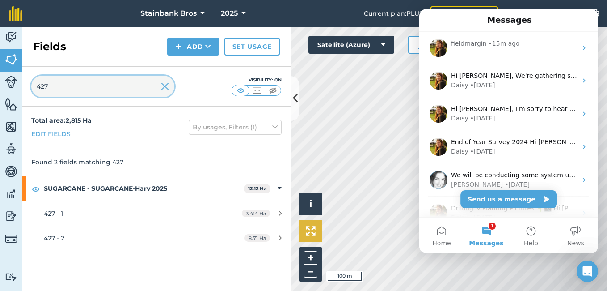
type input "427"
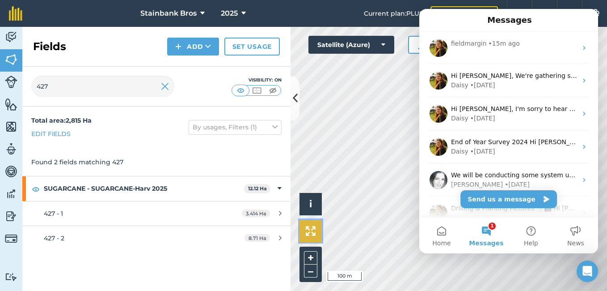
click at [306, 231] on img at bounding box center [311, 231] width 10 height 10
click at [203, 150] on div "Activity Fields Livestock Features Maps Team Vehicles Data Reporting Billing Tu…" at bounding box center [303, 159] width 607 height 264
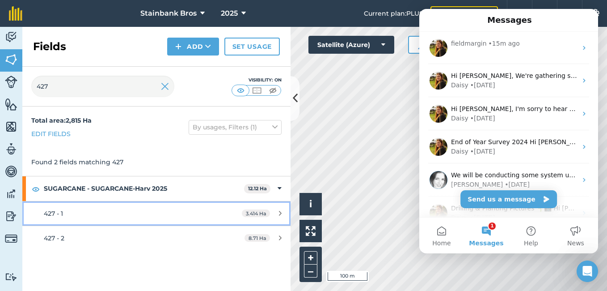
click at [66, 218] on div "427 - 1" at bounding box center [128, 213] width 168 height 10
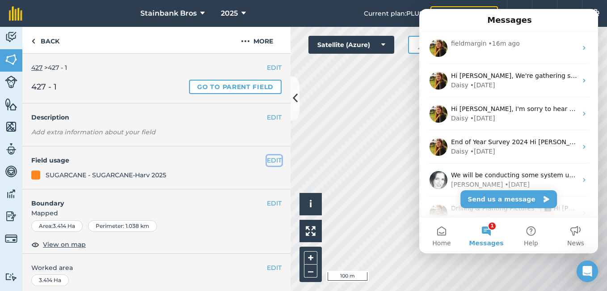
click at [270, 157] on button "EDIT" at bounding box center [274, 160] width 15 height 10
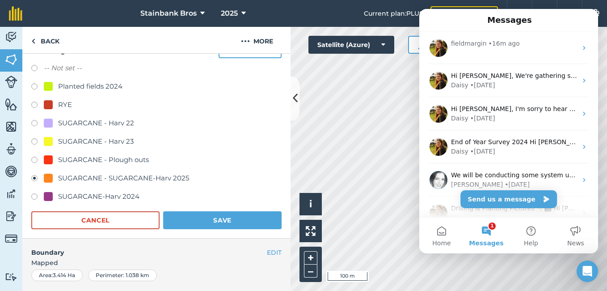
scroll to position [113, 0]
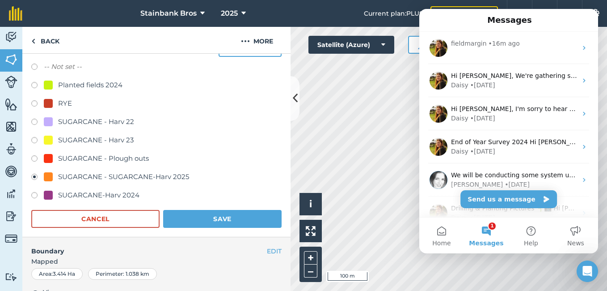
click at [34, 159] on label at bounding box center [37, 159] width 13 height 9
radio input "true"
radio input "false"
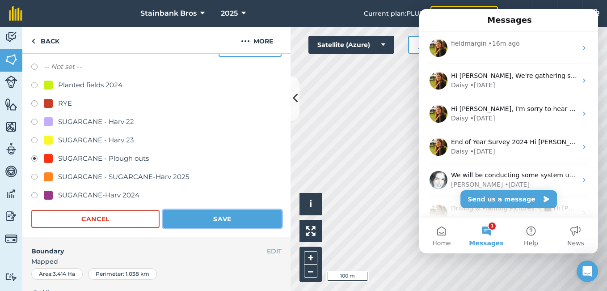
click at [203, 213] on button "Save" at bounding box center [222, 219] width 118 height 18
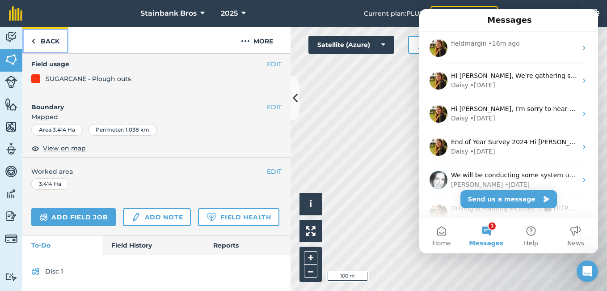
click at [46, 44] on link "Back" at bounding box center [45, 40] width 46 height 26
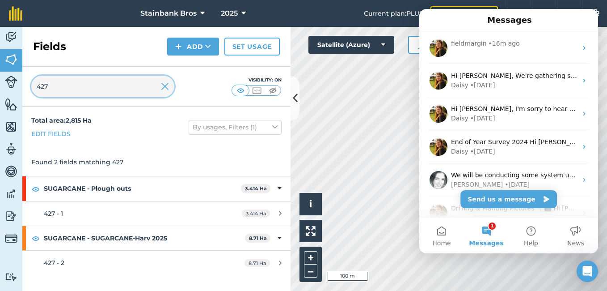
click at [87, 89] on input "427" at bounding box center [102, 86] width 143 height 21
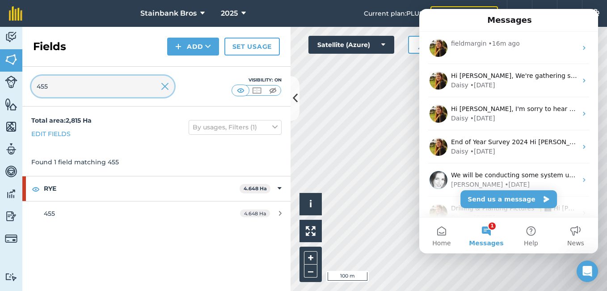
type input "455"
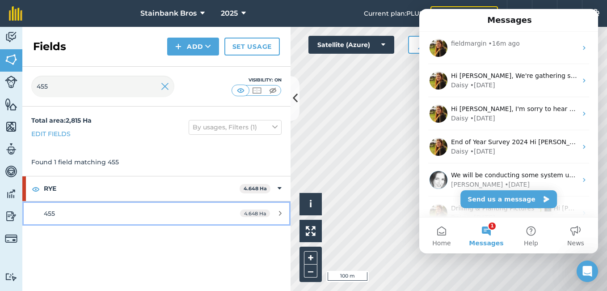
click at [80, 216] on div "455" at bounding box center [128, 213] width 168 height 10
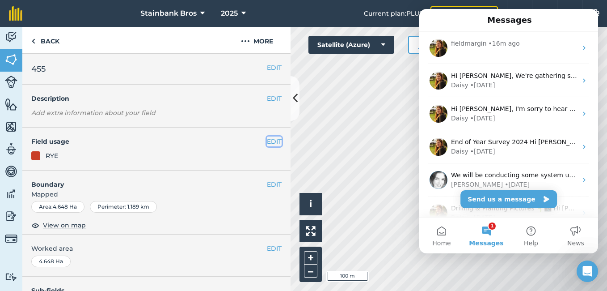
click at [267, 141] on button "EDIT" at bounding box center [274, 141] width 15 height 10
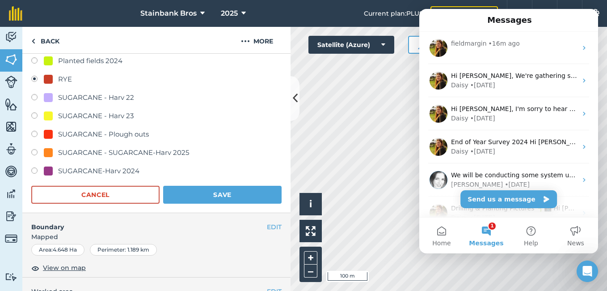
scroll to position [136, 0]
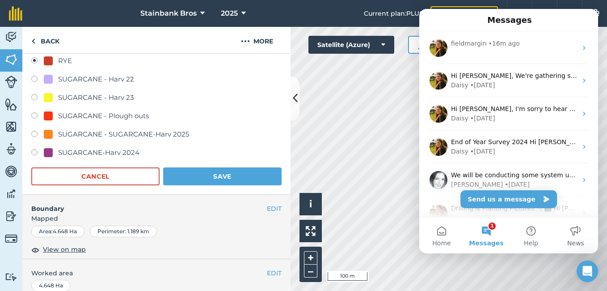
click at [34, 115] on label at bounding box center [37, 116] width 13 height 9
radio input "true"
radio input "false"
click at [215, 172] on button "Save" at bounding box center [222, 176] width 118 height 18
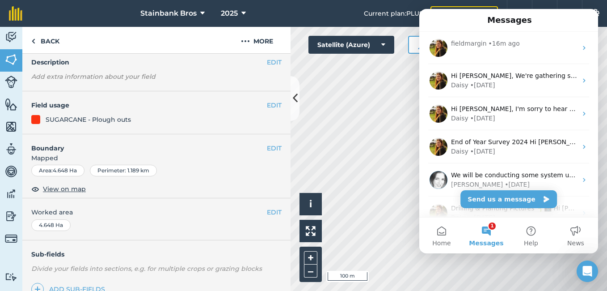
scroll to position [0, 0]
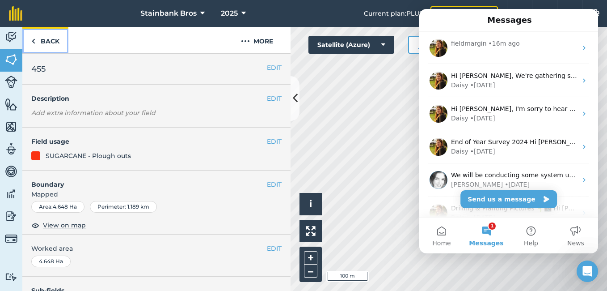
click at [45, 39] on link "Back" at bounding box center [45, 40] width 46 height 26
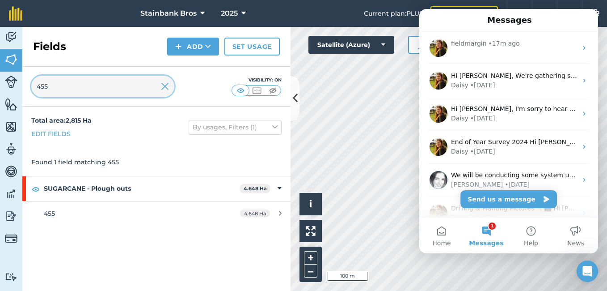
click at [57, 89] on input "455" at bounding box center [102, 86] width 143 height 21
type input "456"
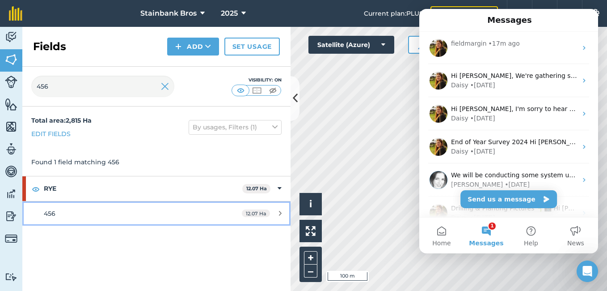
click at [118, 214] on div "456" at bounding box center [128, 213] width 168 height 10
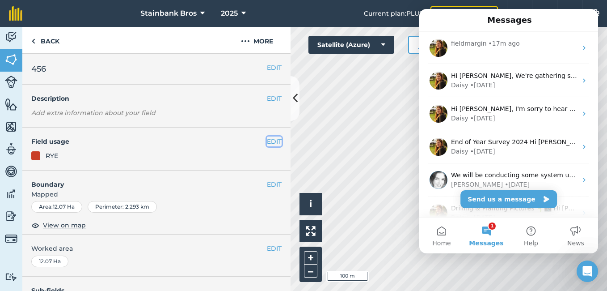
click at [267, 142] on button "EDIT" at bounding box center [274, 141] width 15 height 10
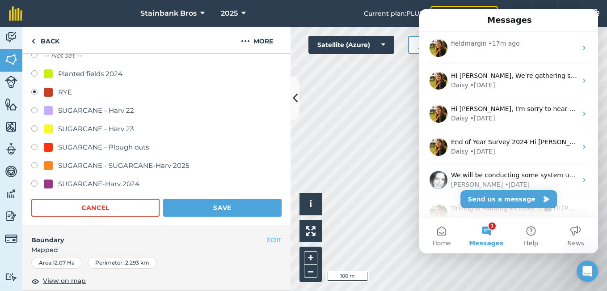
scroll to position [114, 0]
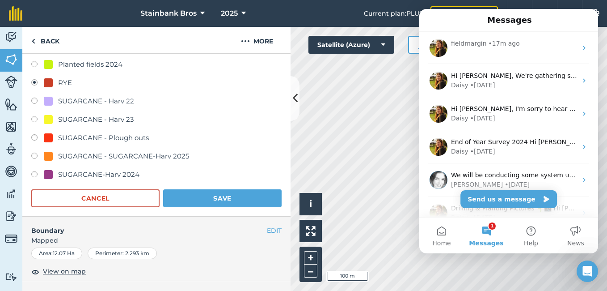
click at [31, 139] on label at bounding box center [37, 138] width 13 height 9
radio input "true"
radio input "false"
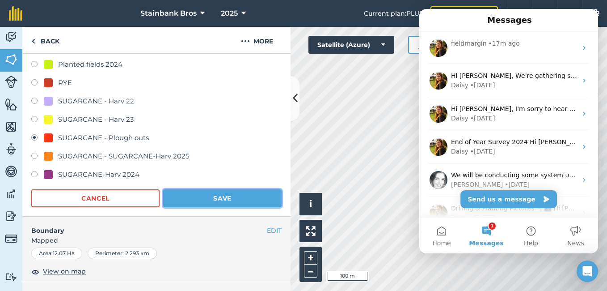
click at [201, 197] on button "Save" at bounding box center [222, 198] width 118 height 18
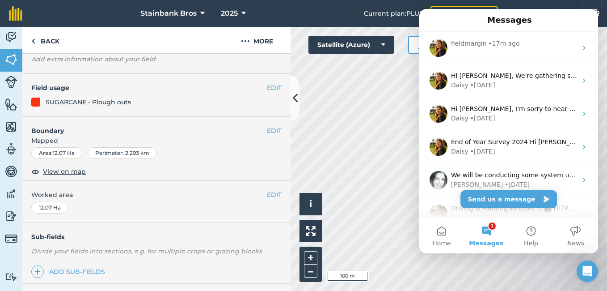
scroll to position [0, 0]
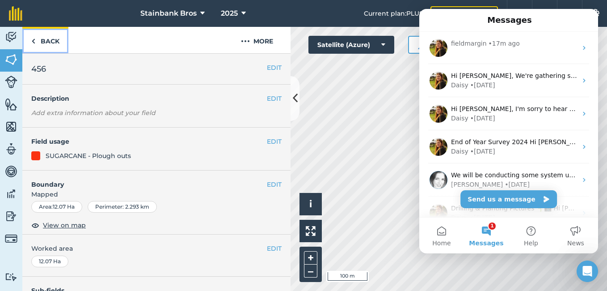
click at [52, 43] on link "Back" at bounding box center [45, 40] width 46 height 26
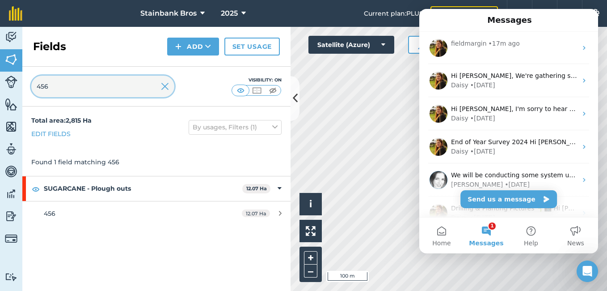
click at [110, 85] on input "456" at bounding box center [102, 86] width 143 height 21
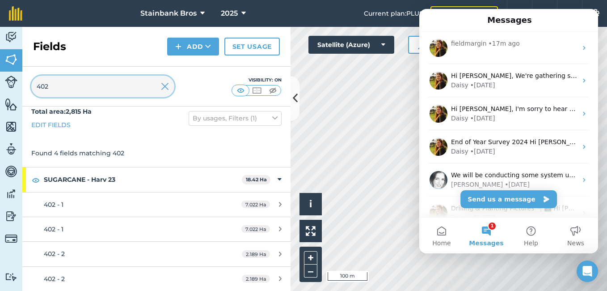
type input "402"
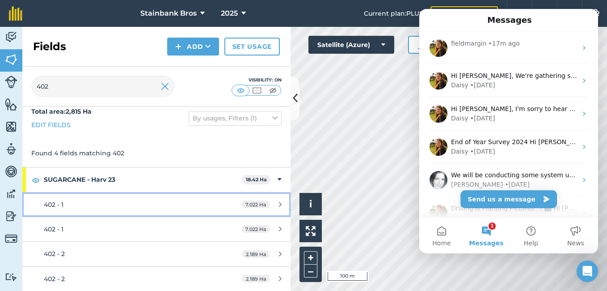
click at [35, 208] on link "402 - 1 7.022 Ha" at bounding box center [156, 204] width 268 height 24
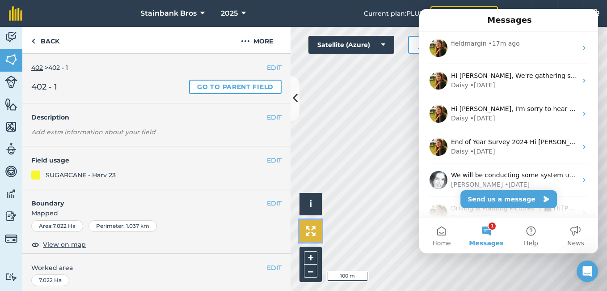
click at [308, 238] on button at bounding box center [310, 230] width 22 height 22
click at [58, 43] on link "Back" at bounding box center [45, 40] width 46 height 26
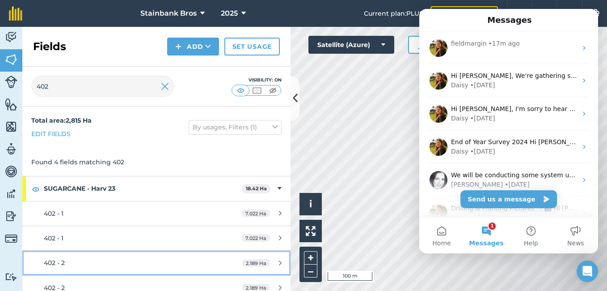
click at [29, 261] on link "402 - 2 2.189 Ha" at bounding box center [156, 262] width 268 height 24
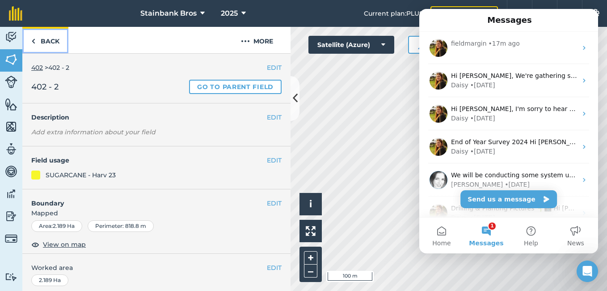
click at [47, 46] on link "Back" at bounding box center [45, 40] width 46 height 26
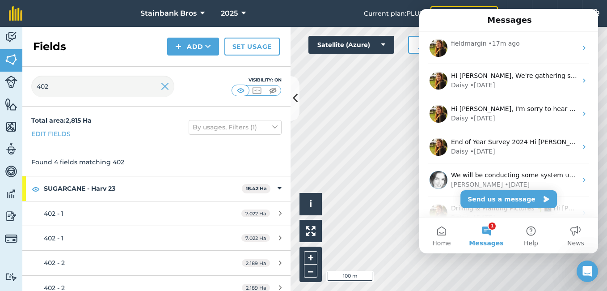
click at [271, 137] on div "Activity Fields Livestock Features Maps Team Vehicles Data Reporting Billing Tu…" at bounding box center [303, 159] width 607 height 264
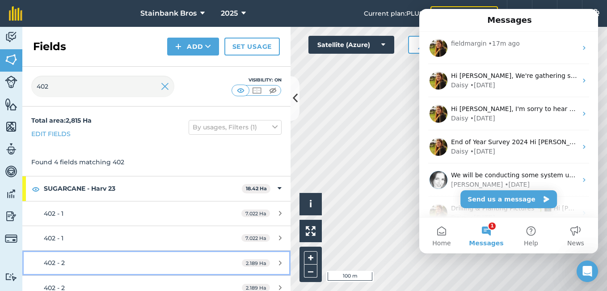
click at [29, 259] on link "402 - 2 2.189 Ha" at bounding box center [156, 262] width 268 height 24
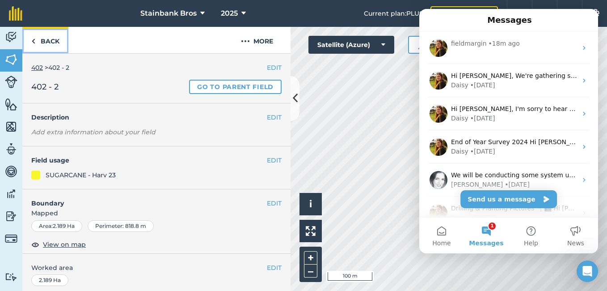
click at [46, 46] on link "Back" at bounding box center [45, 40] width 46 height 26
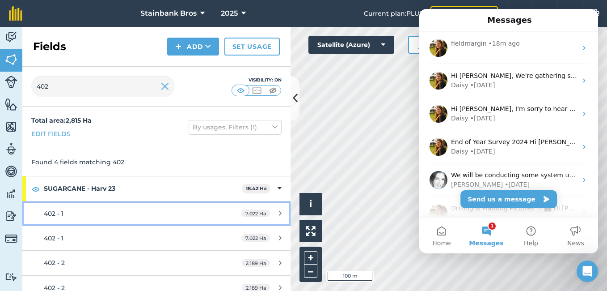
click at [30, 213] on link "402 - 1 7.022 Ha" at bounding box center [156, 213] width 268 height 24
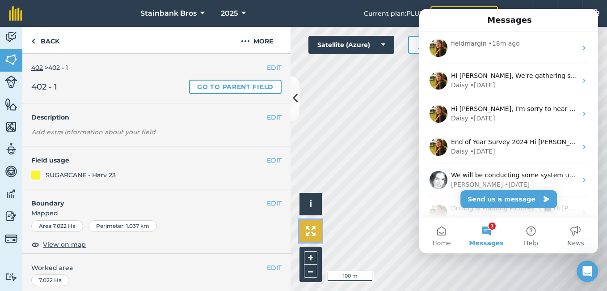
click at [308, 235] on img at bounding box center [311, 231] width 10 height 10
click at [269, 173] on div "Activity Fields Livestock Features Maps Team Vehicles Data Reporting Billing Tu…" at bounding box center [303, 159] width 607 height 264
click at [272, 161] on button "EDIT" at bounding box center [274, 160] width 15 height 10
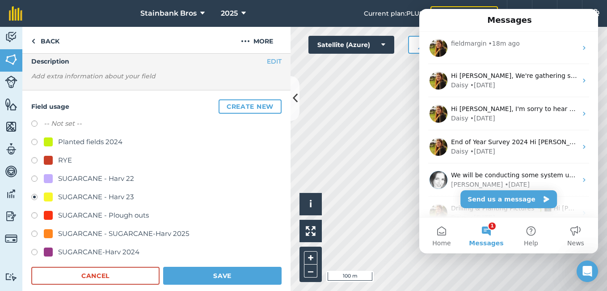
scroll to position [61, 0]
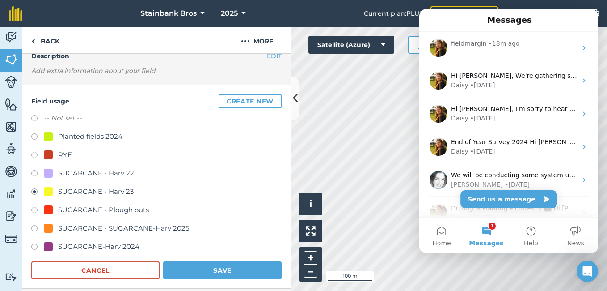
drag, startPoint x: 34, startPoint y: 211, endPoint x: 42, endPoint y: 212, distance: 8.5
click at [35, 211] on label at bounding box center [37, 210] width 13 height 9
radio input "true"
radio input "false"
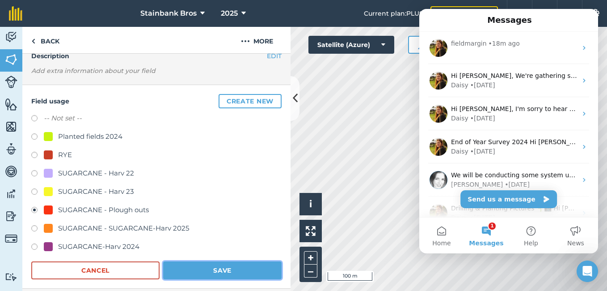
click at [177, 274] on button "Save" at bounding box center [222, 270] width 118 height 18
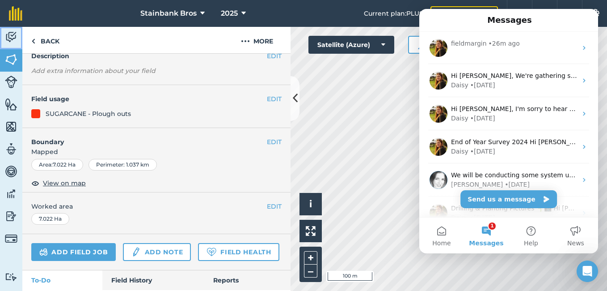
click at [14, 39] on img at bounding box center [11, 36] width 13 height 13
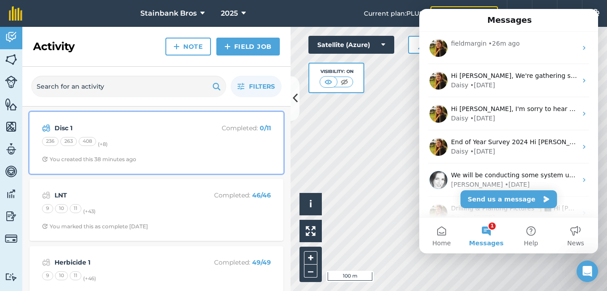
click at [112, 135] on div "Disc 1 Completed : 0 / 11 236 263 408 (+ 8 ) You created this 38 minutes ago" at bounding box center [156, 142] width 243 height 51
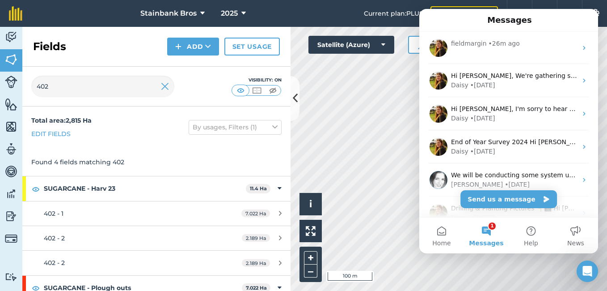
scroll to position [34, 0]
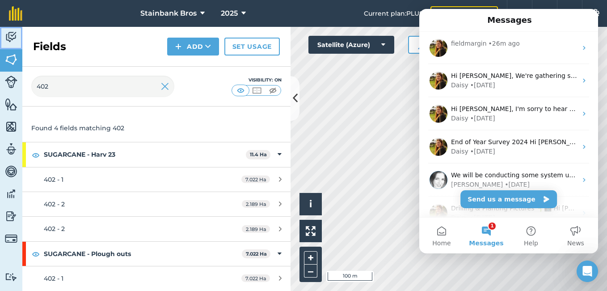
click at [15, 36] on img at bounding box center [11, 36] width 13 height 13
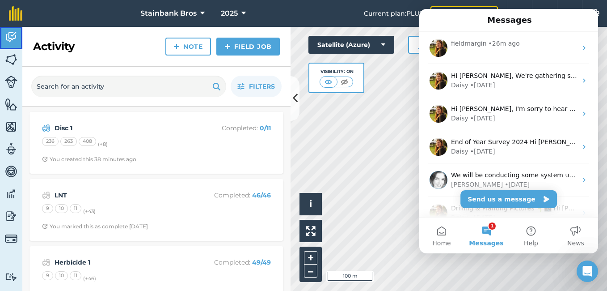
click at [15, 36] on img at bounding box center [11, 36] width 13 height 13
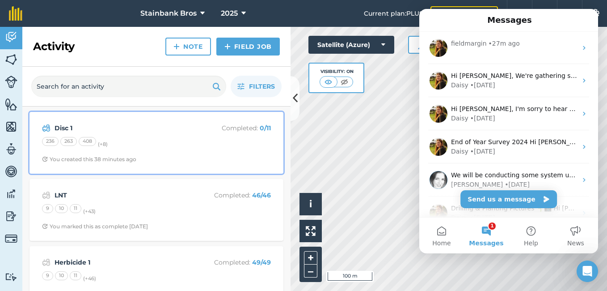
click at [114, 148] on div "236 263 408 (+ 8 )" at bounding box center [156, 143] width 229 height 12
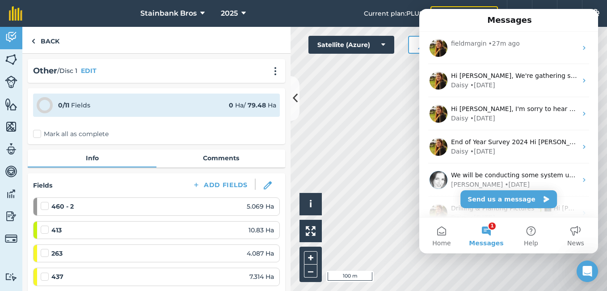
click at [88, 211] on div "460 - 2 5.069 Ha" at bounding box center [157, 206] width 233 height 17
click at [121, 204] on div "460 - 2 5.069 Ha" at bounding box center [157, 206] width 233 height 10
click at [9, 59] on img at bounding box center [11, 59] width 13 height 13
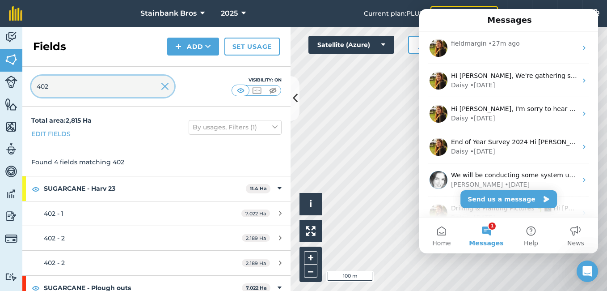
click at [139, 84] on input "402" at bounding box center [102, 86] width 143 height 21
type input "4"
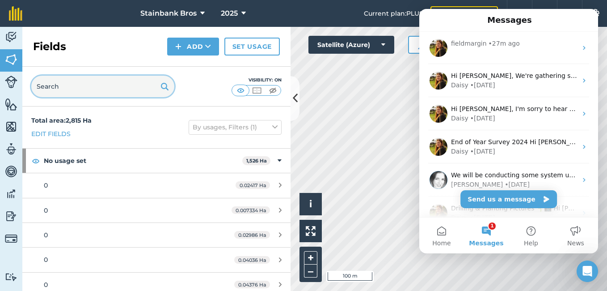
type input "6"
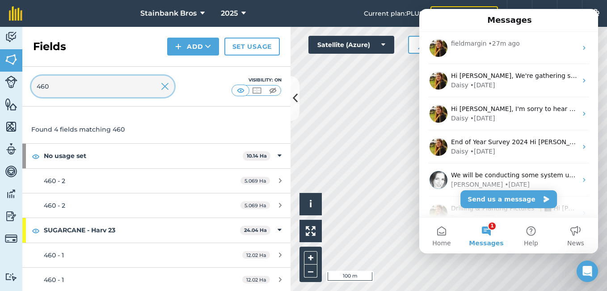
scroll to position [34, 0]
type input "460"
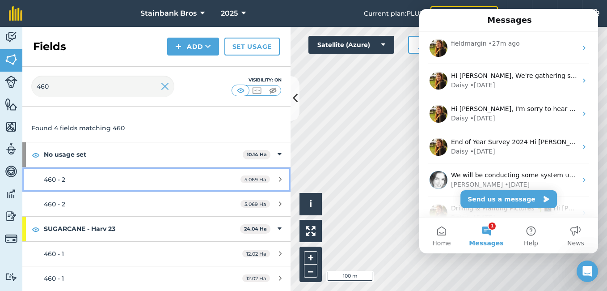
click at [76, 179] on div "460 - 2" at bounding box center [128, 179] width 168 height 10
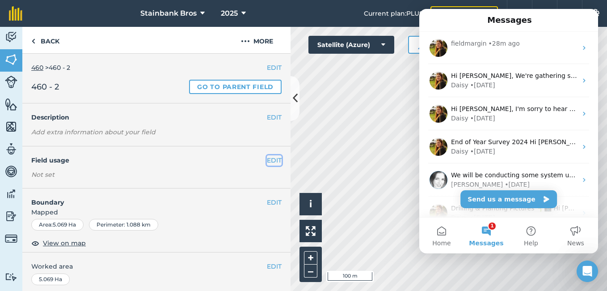
click at [267, 161] on button "EDIT" at bounding box center [274, 160] width 15 height 10
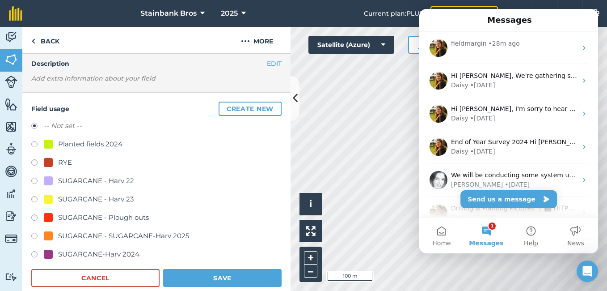
scroll to position [81, 0]
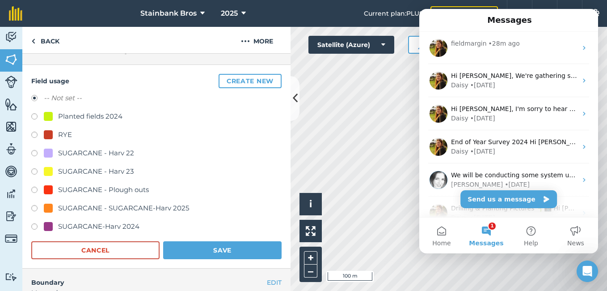
click at [35, 188] on label at bounding box center [37, 190] width 13 height 9
radio input "true"
radio input "false"
click at [212, 248] on button "Save" at bounding box center [222, 250] width 118 height 18
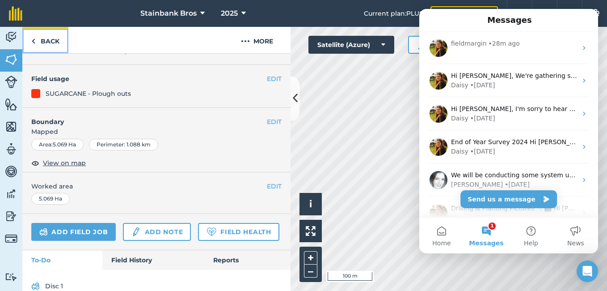
click at [50, 43] on link "Back" at bounding box center [45, 40] width 46 height 26
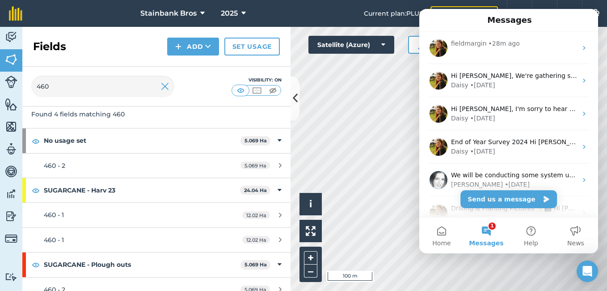
scroll to position [59, 0]
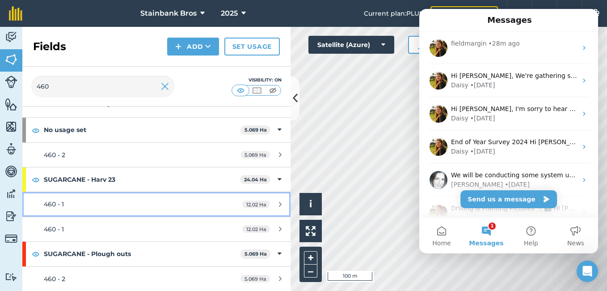
click at [35, 206] on link "460 - 1 12.02 Ha" at bounding box center [156, 204] width 268 height 24
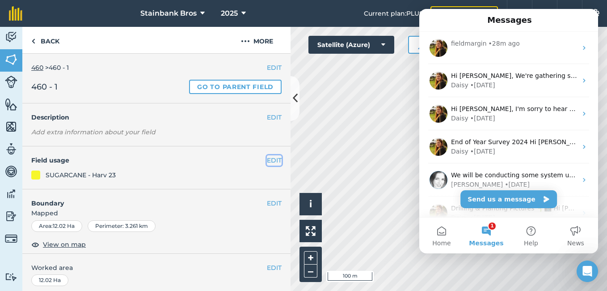
click at [267, 157] on button "EDIT" at bounding box center [274, 160] width 15 height 10
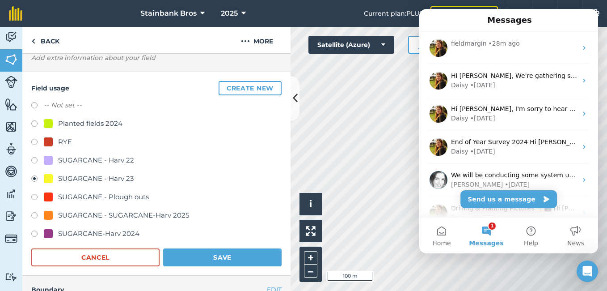
scroll to position [85, 0]
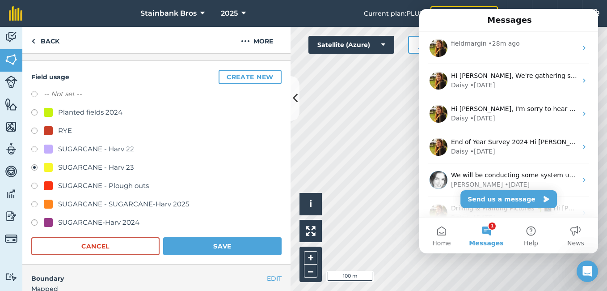
click at [32, 186] on label at bounding box center [37, 186] width 13 height 9
radio input "true"
radio input "false"
click at [238, 246] on button "Save" at bounding box center [222, 246] width 118 height 18
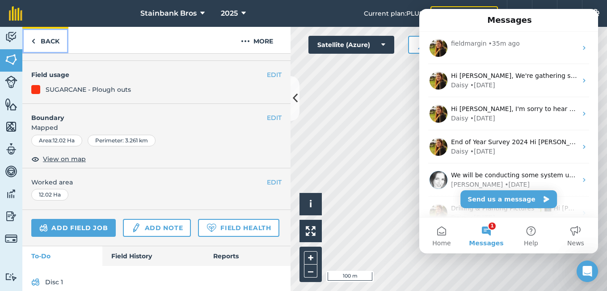
click at [43, 40] on link "Back" at bounding box center [45, 40] width 46 height 26
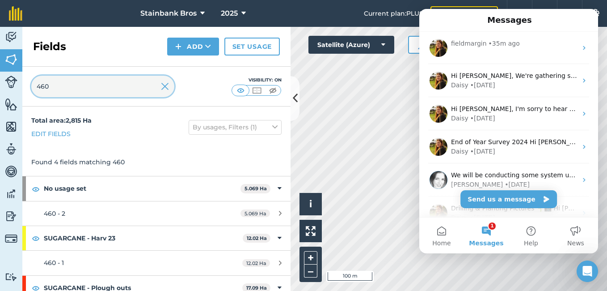
click at [98, 88] on input "460" at bounding box center [102, 86] width 143 height 21
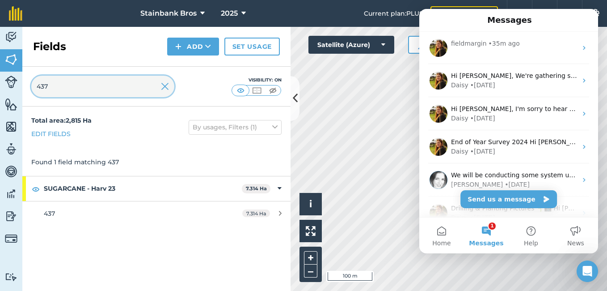
type input "437"
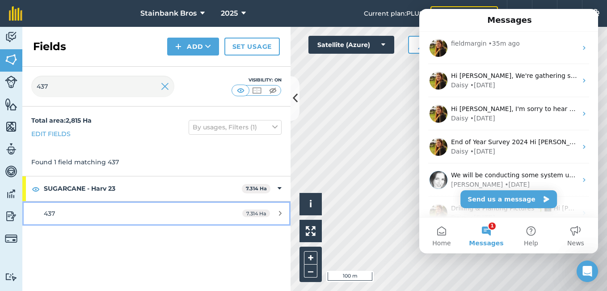
click at [68, 213] on div "437" at bounding box center [128, 213] width 168 height 10
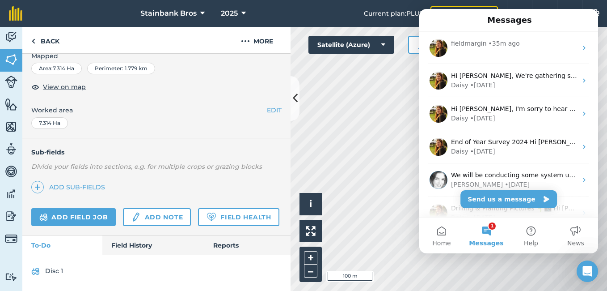
scroll to position [143, 0]
click at [71, 184] on link "Add sub-fields" at bounding box center [69, 187] width 77 height 13
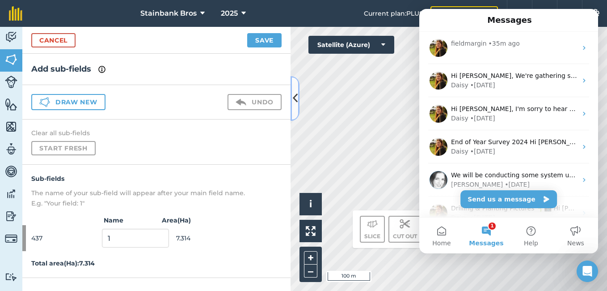
click at [298, 170] on div "Activity Fields Livestock Features Maps Team Vehicles Data Reporting Billing Tu…" at bounding box center [303, 159] width 607 height 264
click at [304, 238] on button at bounding box center [310, 230] width 22 height 22
click at [297, 101] on icon at bounding box center [295, 98] width 5 height 16
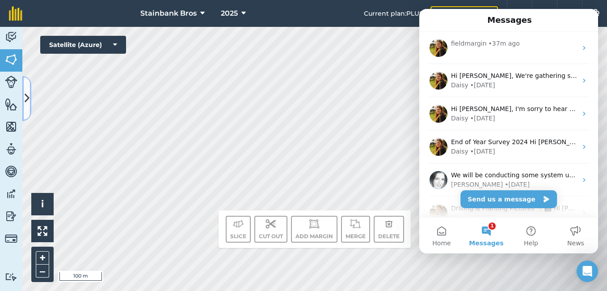
click at [26, 90] on button at bounding box center [26, 98] width 9 height 45
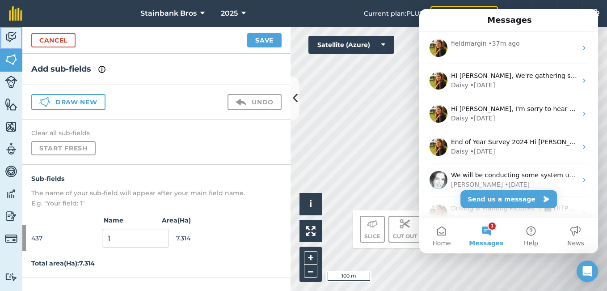
click at [12, 44] on link "Activity" at bounding box center [11, 38] width 22 height 22
